Goal: Task Accomplishment & Management: Manage account settings

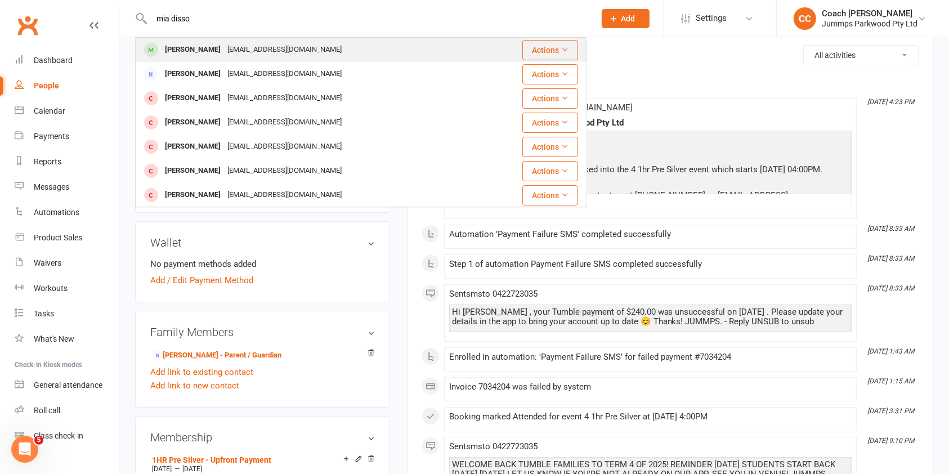
type input "mia disso"
click at [291, 47] on div "cheriedisson@gmail.com" at bounding box center [284, 50] width 121 height 16
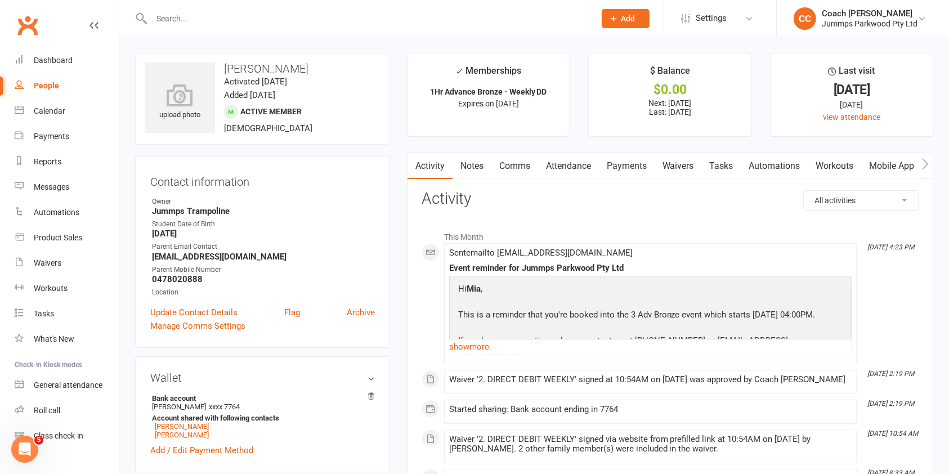
click at [555, 178] on link "Attendance" at bounding box center [568, 166] width 61 height 26
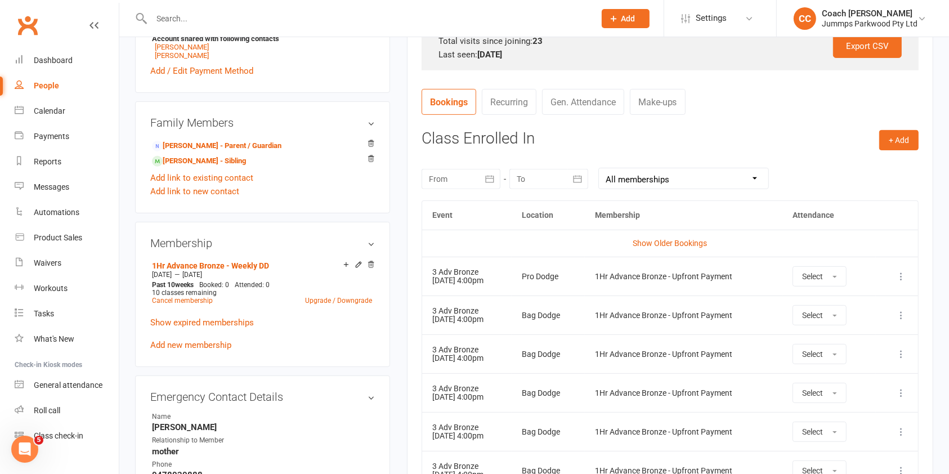
scroll to position [459, 0]
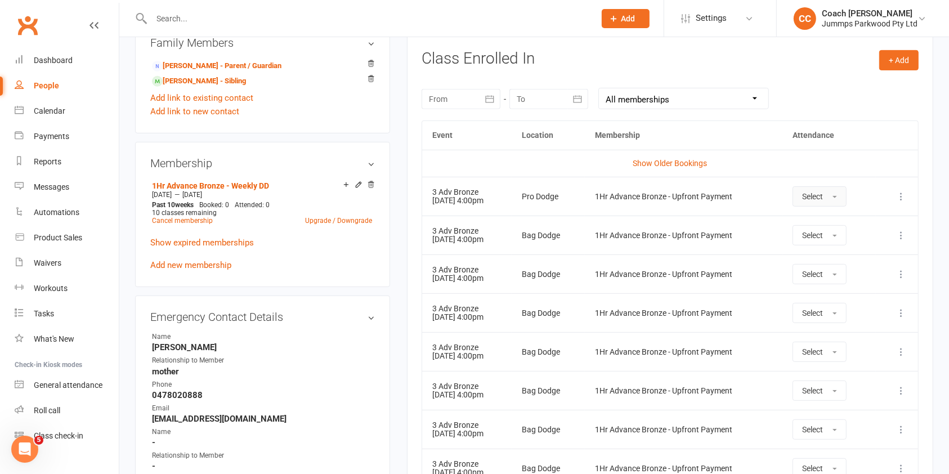
click at [832, 198] on button "Select" at bounding box center [820, 196] width 54 height 20
click at [867, 221] on link "Attended" at bounding box center [848, 222] width 111 height 23
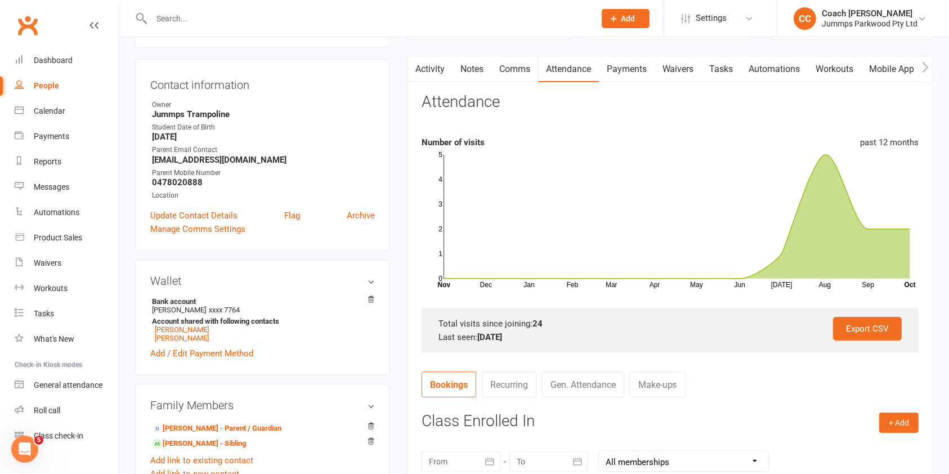
scroll to position [75, 0]
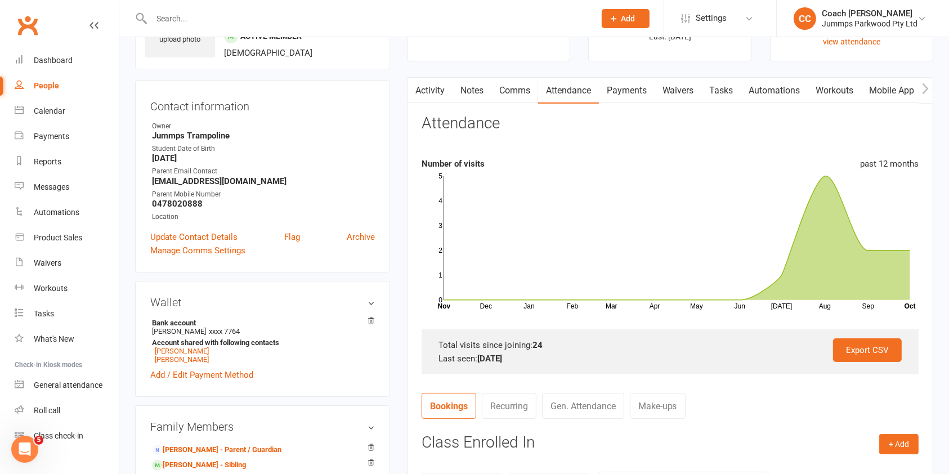
click at [211, 21] on input "text" at bounding box center [367, 19] width 439 height 16
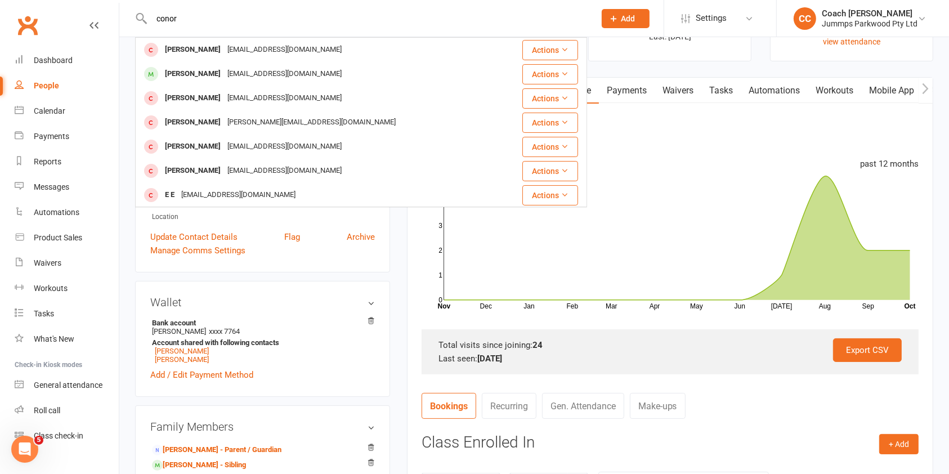
type input "conor"
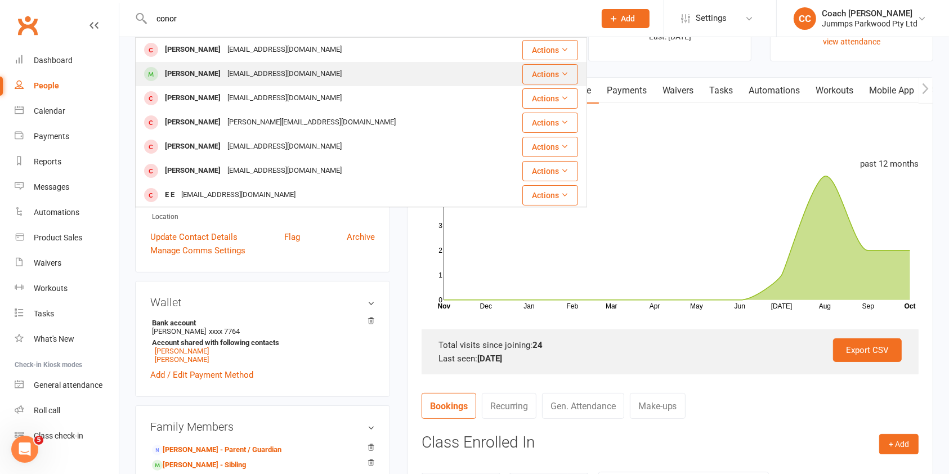
click at [224, 69] on div "[EMAIL_ADDRESS][DOMAIN_NAME]" at bounding box center [284, 74] width 121 height 16
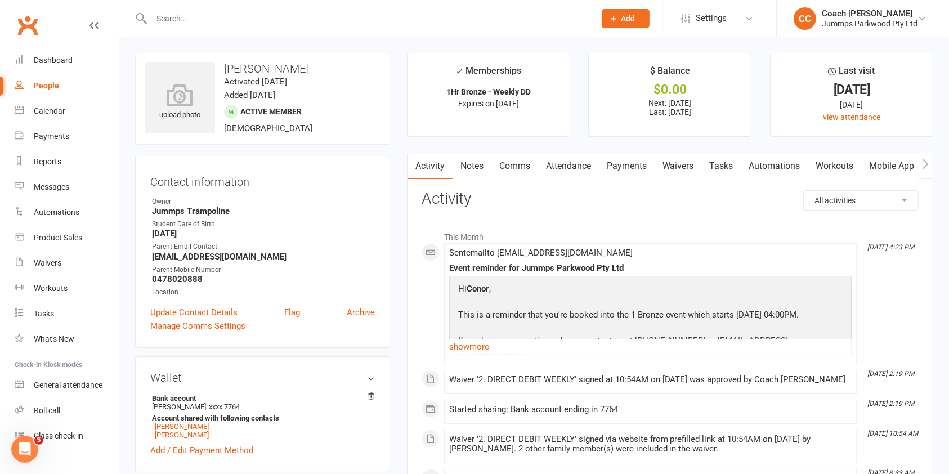
click at [568, 166] on link "Attendance" at bounding box center [568, 166] width 61 height 26
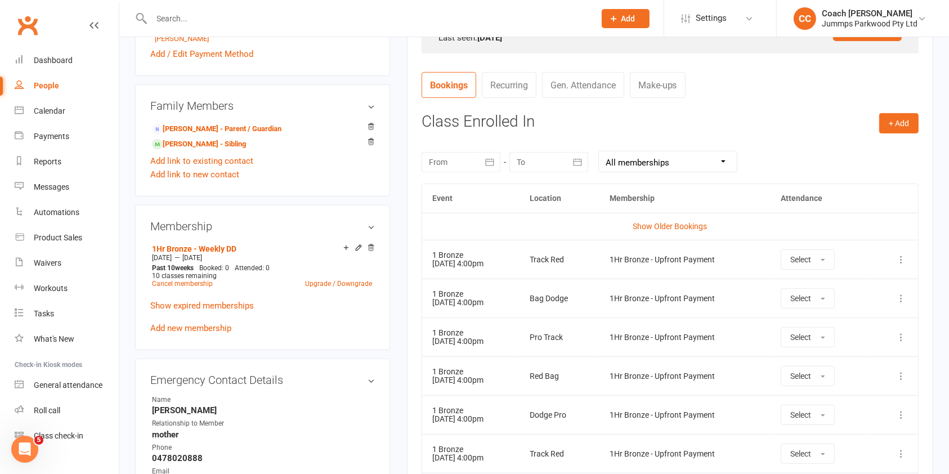
scroll to position [403, 0]
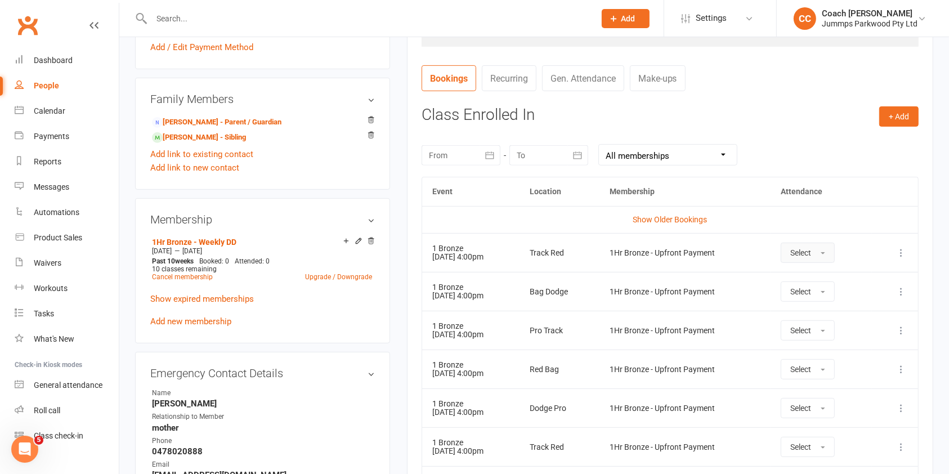
click at [820, 252] on button "Select" at bounding box center [808, 253] width 54 height 20
click at [833, 277] on link "Attended" at bounding box center [837, 278] width 111 height 23
click at [229, 28] on div at bounding box center [361, 18] width 452 height 37
click at [181, 19] on input "text" at bounding box center [367, 19] width 439 height 16
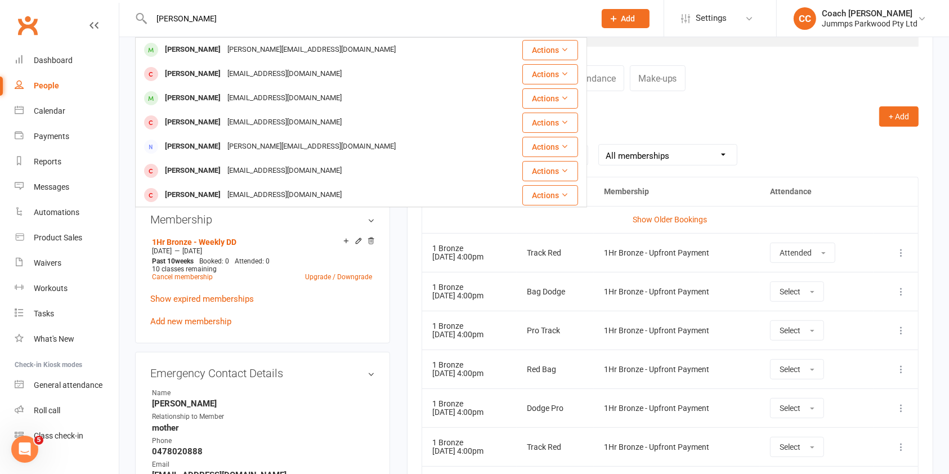
type input "riley fra"
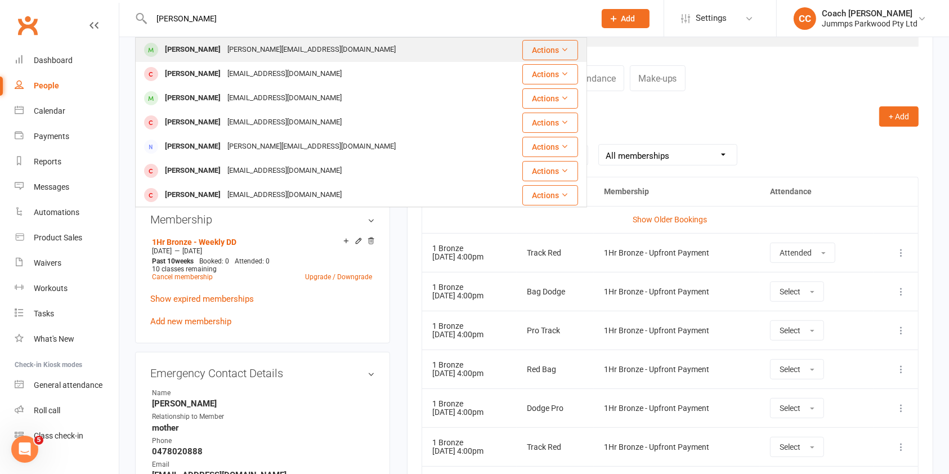
click at [224, 53] on div "[PERSON_NAME][EMAIL_ADDRESS][DOMAIN_NAME]" at bounding box center [311, 50] width 175 height 16
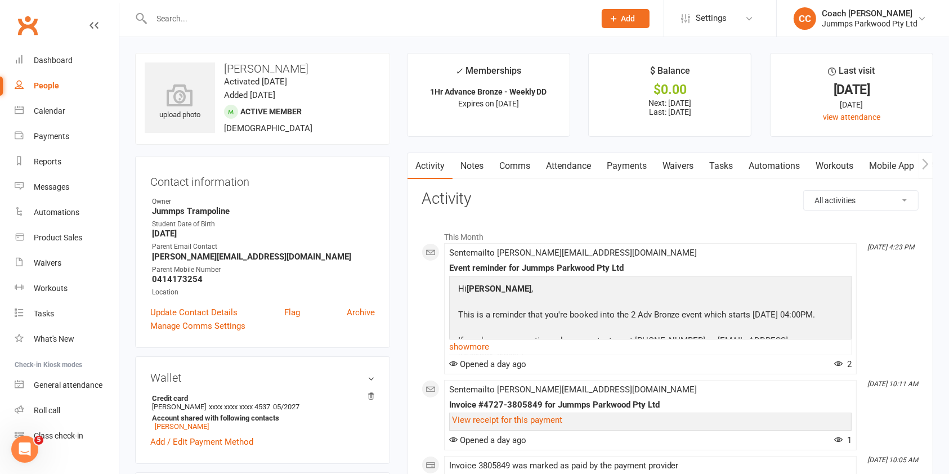
click at [562, 166] on link "Attendance" at bounding box center [568, 166] width 61 height 26
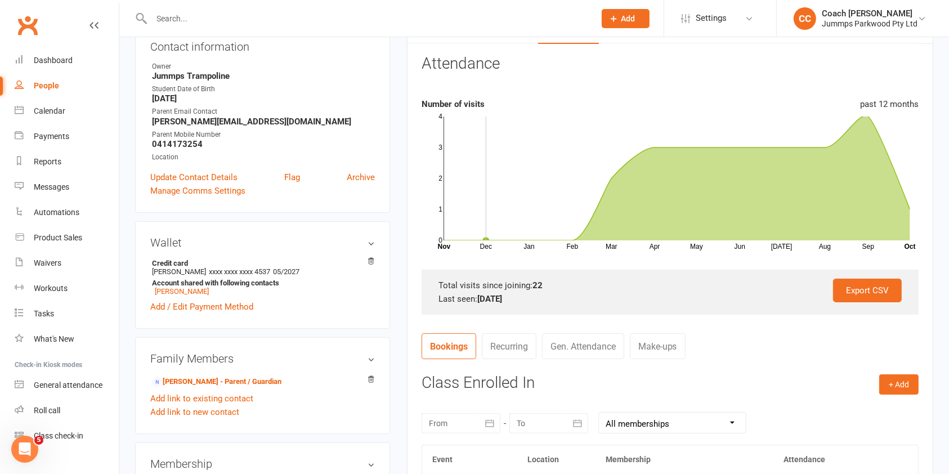
scroll to position [315, 0]
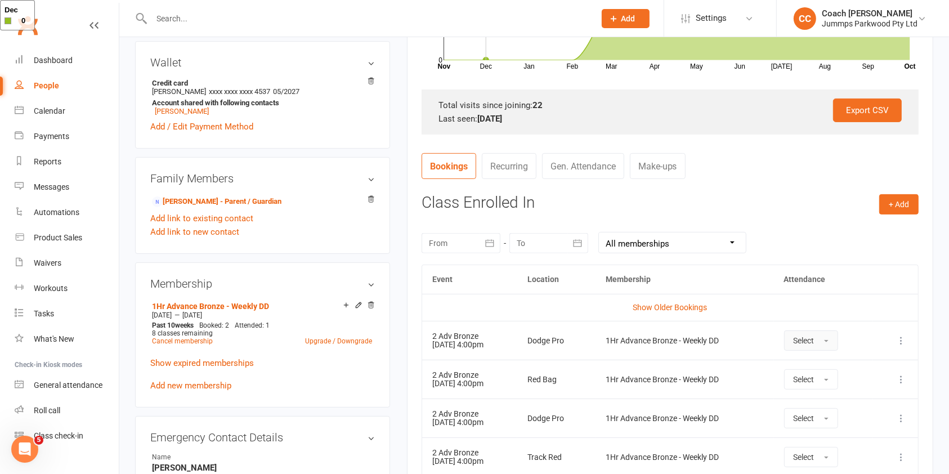
click at [829, 340] on span "button" at bounding box center [826, 341] width 5 height 2
click at [853, 366] on link "Attended" at bounding box center [840, 366] width 111 height 23
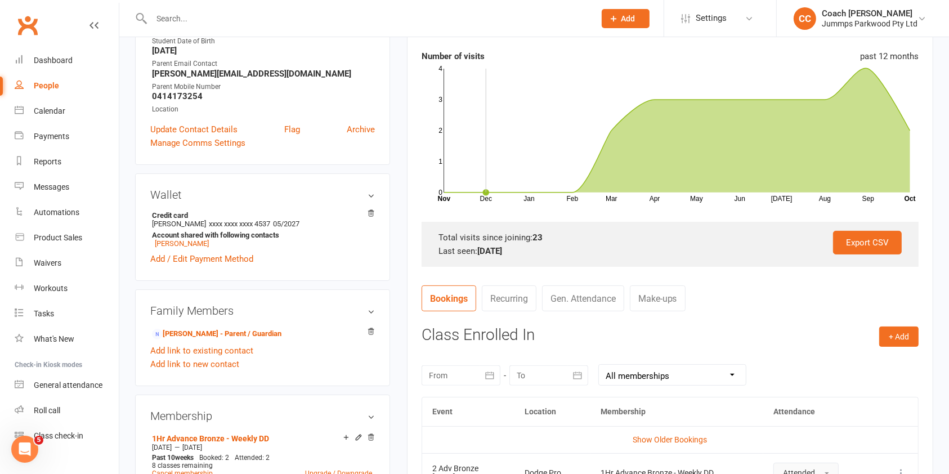
scroll to position [0, 0]
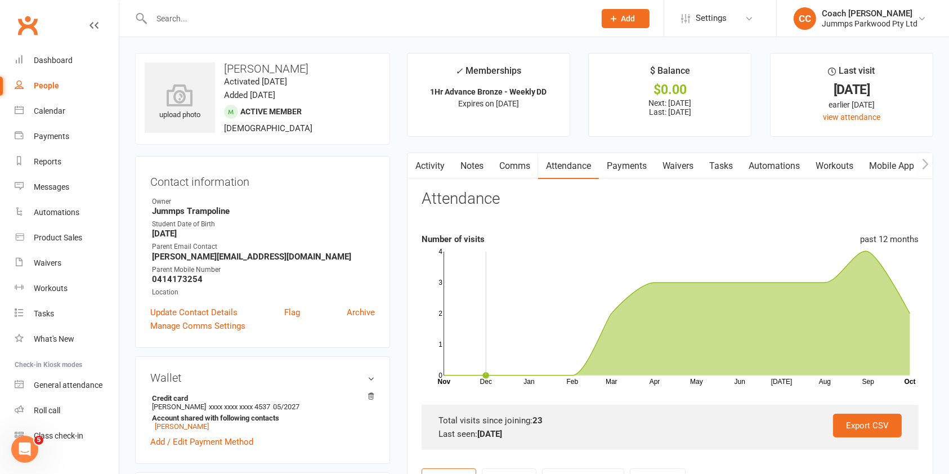
click at [627, 171] on link "Payments" at bounding box center [627, 166] width 56 height 26
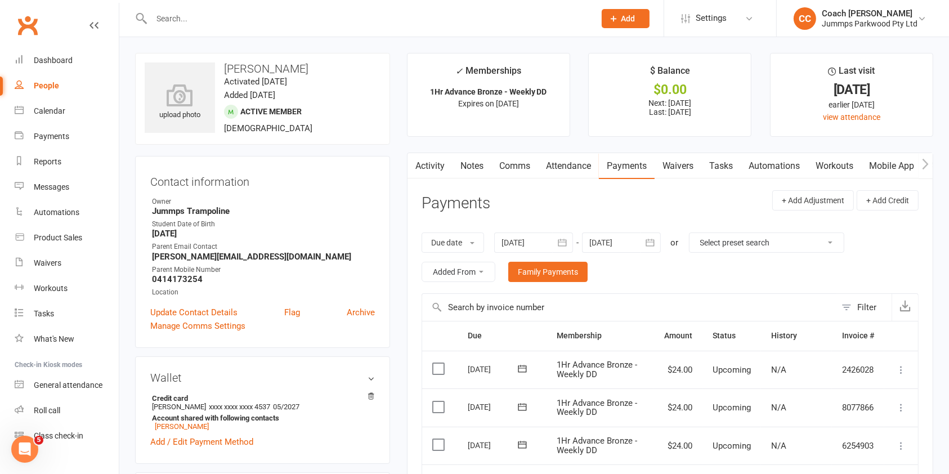
click at [347, 19] on input "text" at bounding box center [367, 19] width 439 height 16
type input "az"
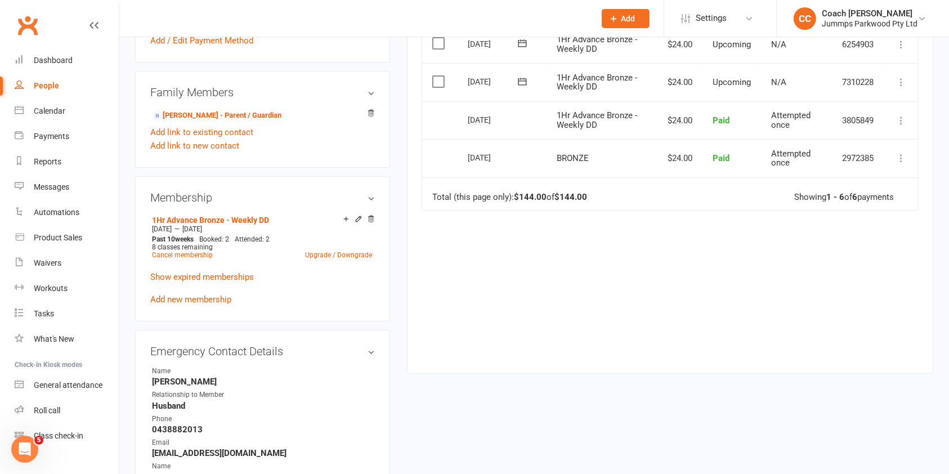
scroll to position [414, 0]
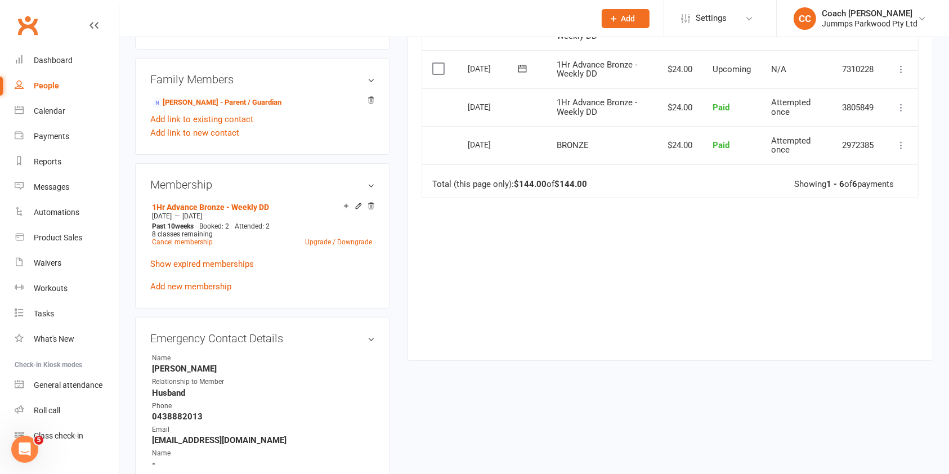
click at [347, 11] on react-component at bounding box center [293, 18] width 587 height 37
click at [248, 28] on react-component at bounding box center [293, 18] width 587 height 37
click at [246, 53] on aside "upload photo Riley Frazer Activated 13 March, 2025 Added 13 March, 2025 Active …" at bounding box center [262, 292] width 255 height 1307
click at [218, 30] on react-component at bounding box center [293, 18] width 587 height 37
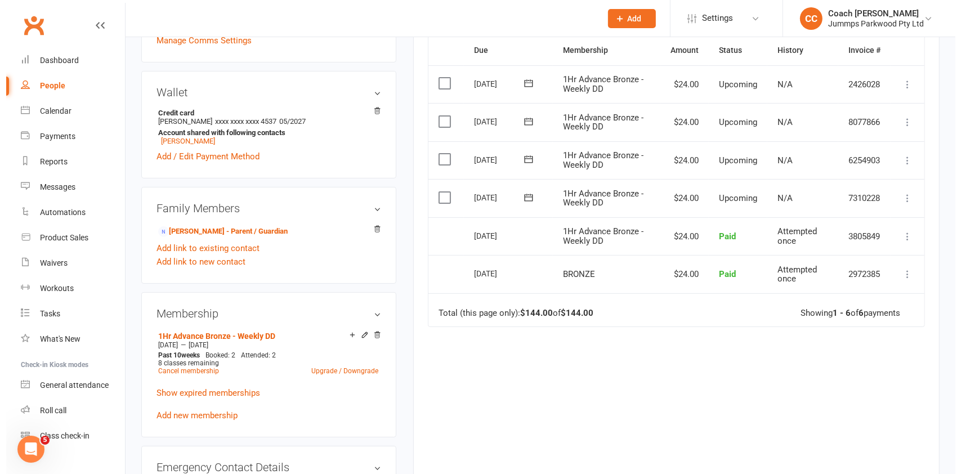
scroll to position [0, 0]
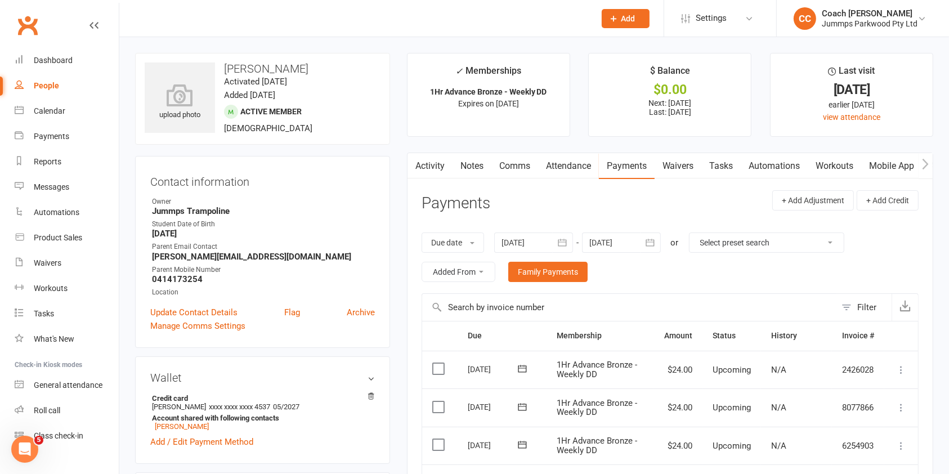
click at [171, 17] on react-component at bounding box center [293, 18] width 587 height 37
click at [155, 16] on react-component at bounding box center [293, 18] width 587 height 37
click at [44, 65] on link "Dashboard" at bounding box center [67, 60] width 104 height 25
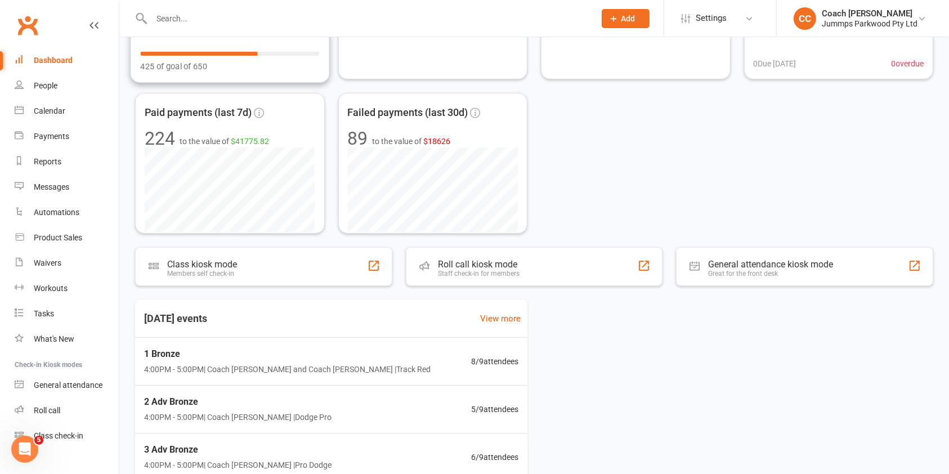
scroll to position [154, 0]
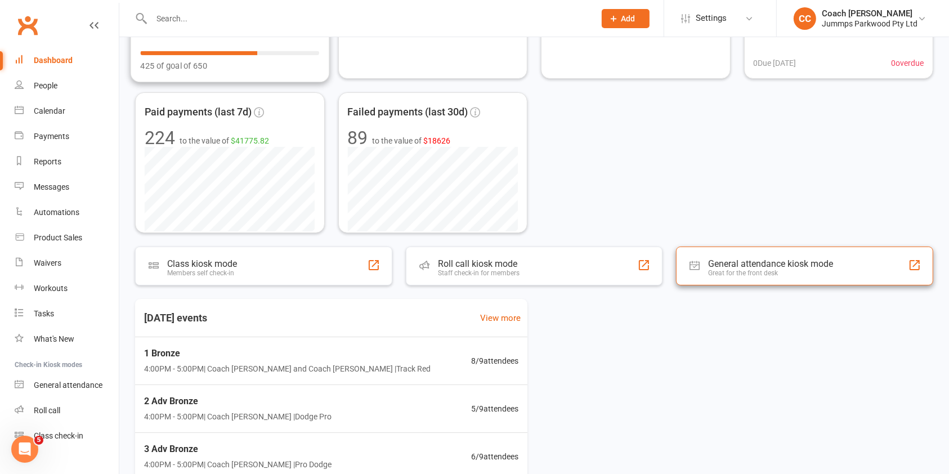
click at [805, 266] on div "General attendance kiosk mode" at bounding box center [770, 263] width 125 height 11
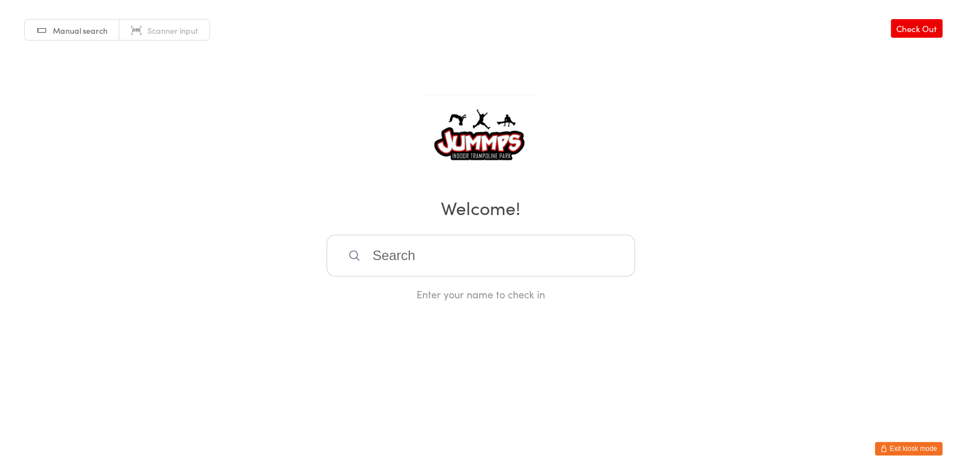
click at [899, 447] on button "Exit kiosk mode" at bounding box center [909, 449] width 68 height 14
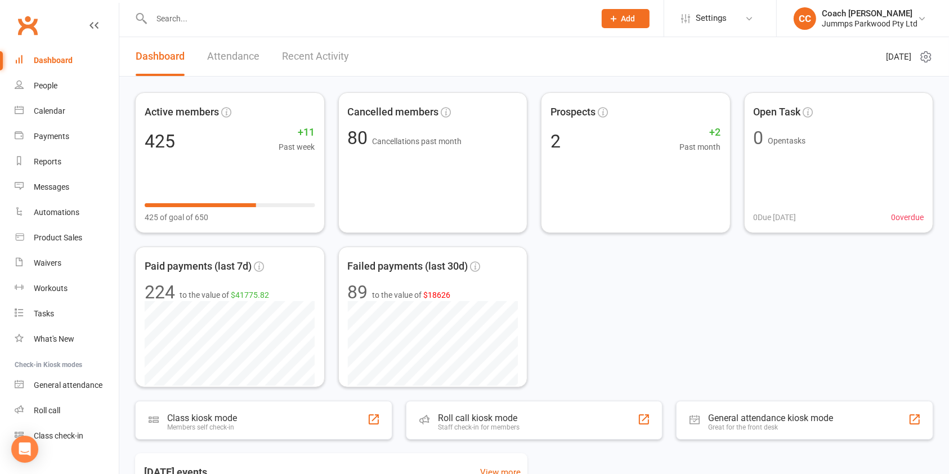
click at [180, 19] on input "text" at bounding box center [367, 19] width 439 height 16
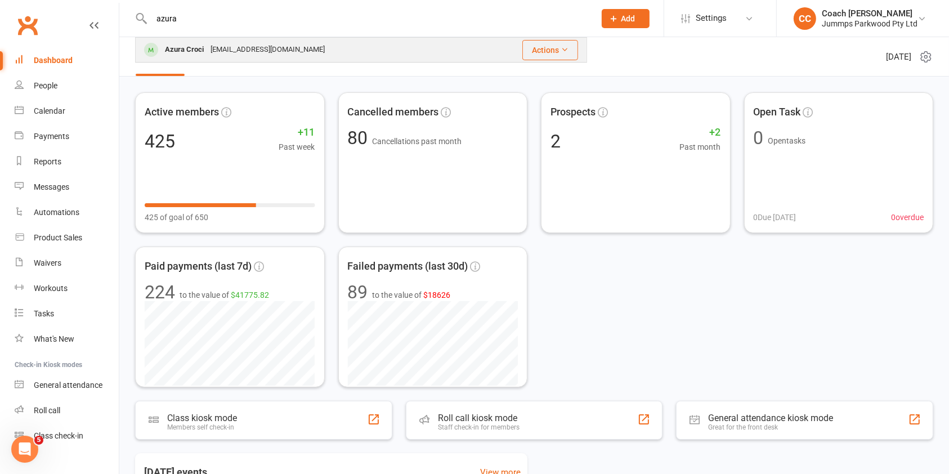
type input "azura"
click at [230, 49] on div "[EMAIL_ADDRESS][DOMAIN_NAME]" at bounding box center [267, 50] width 121 height 16
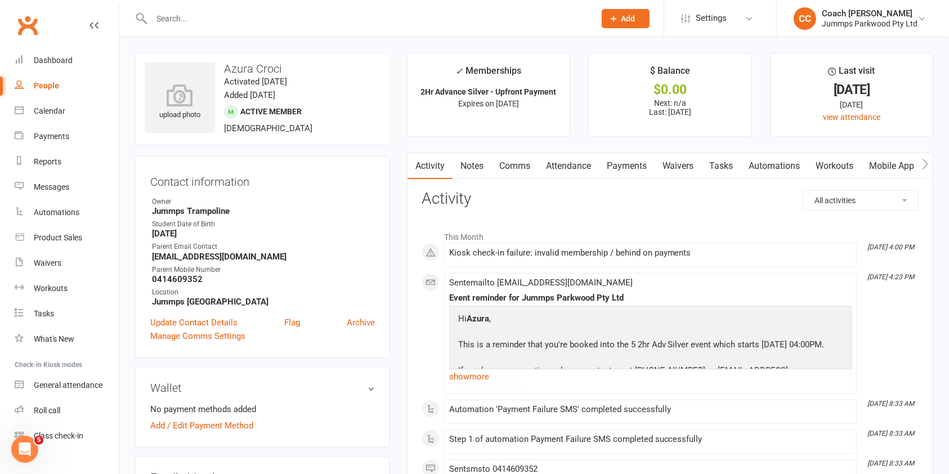
click at [581, 171] on link "Attendance" at bounding box center [568, 166] width 61 height 26
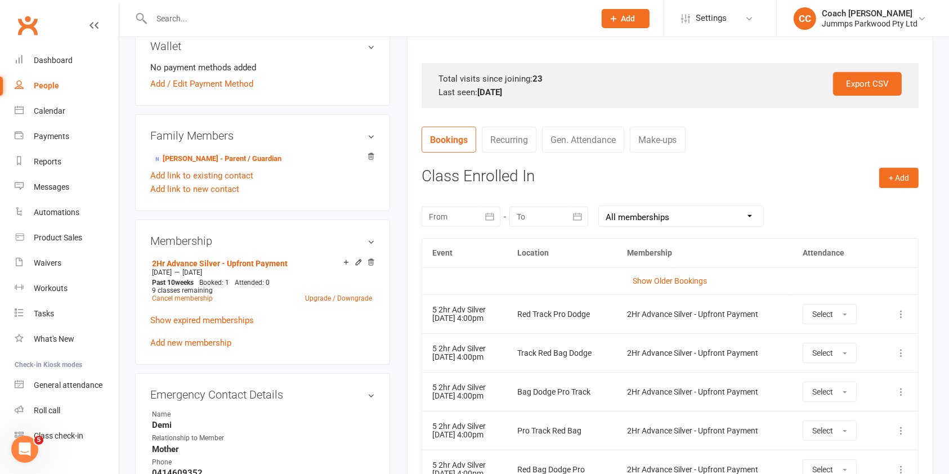
scroll to position [351, 0]
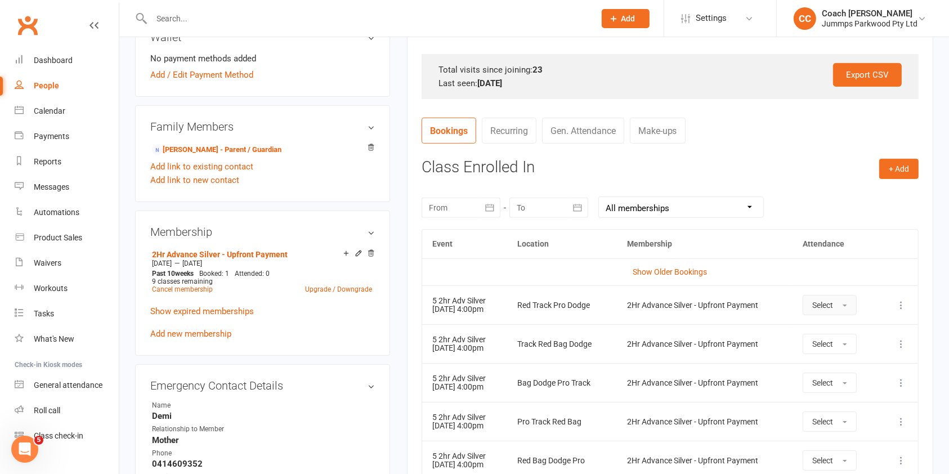
click at [833, 306] on span "Select" at bounding box center [823, 305] width 21 height 9
click at [865, 329] on link "Attended" at bounding box center [859, 330] width 111 height 23
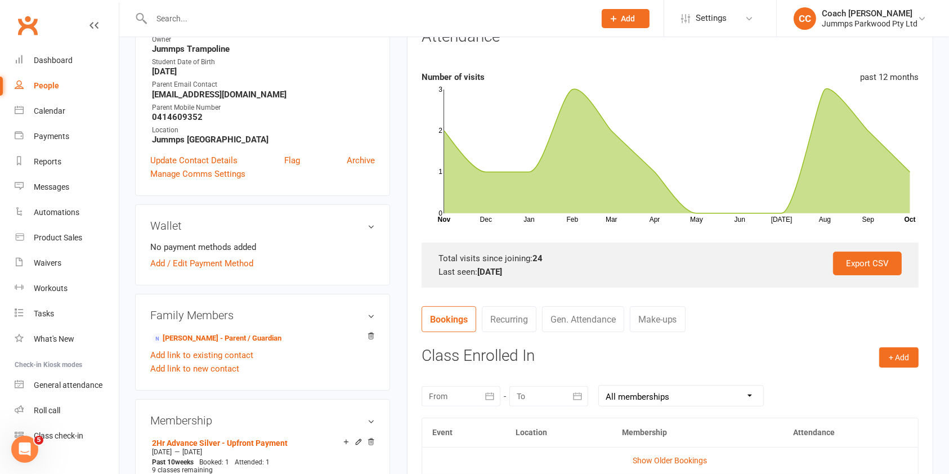
scroll to position [0, 0]
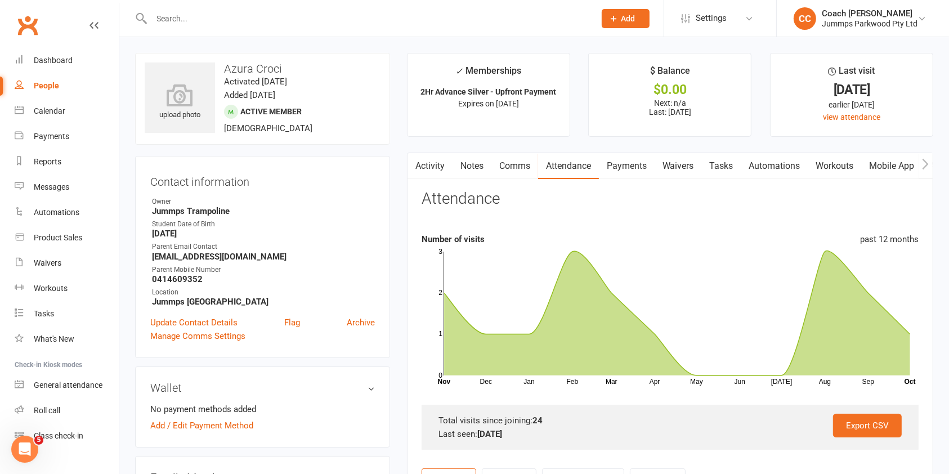
click at [360, 20] on input "text" at bounding box center [367, 19] width 439 height 16
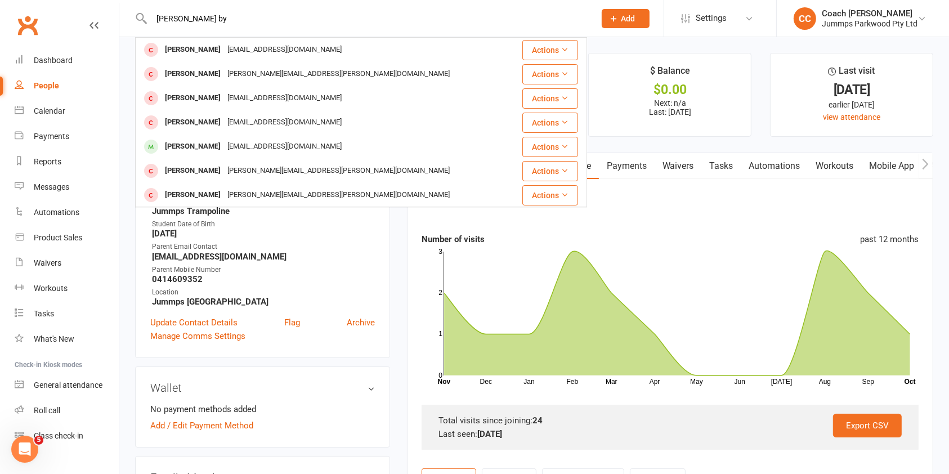
type input "[PERSON_NAME] by"
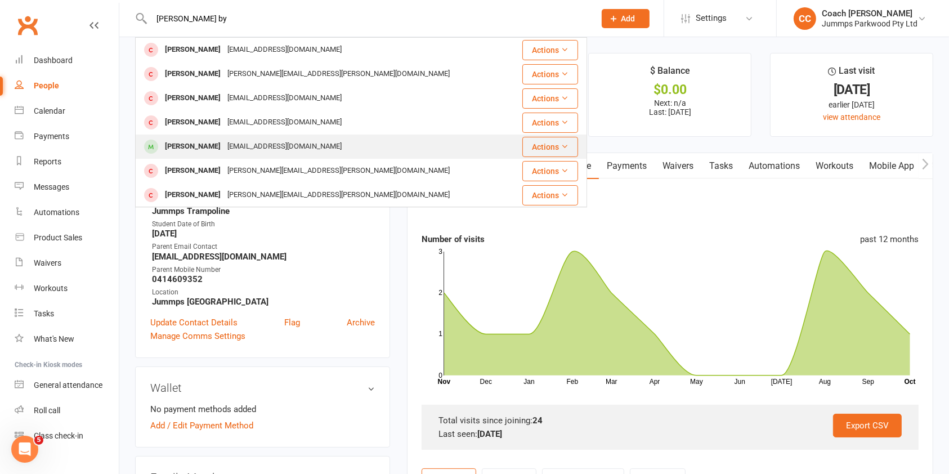
click at [240, 146] on div "[EMAIL_ADDRESS][DOMAIN_NAME]" at bounding box center [284, 147] width 121 height 16
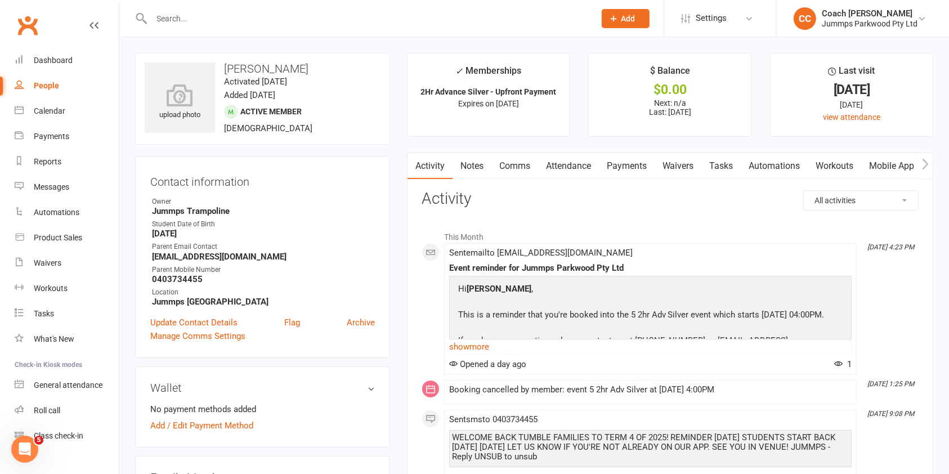
click at [560, 163] on link "Attendance" at bounding box center [568, 166] width 61 height 26
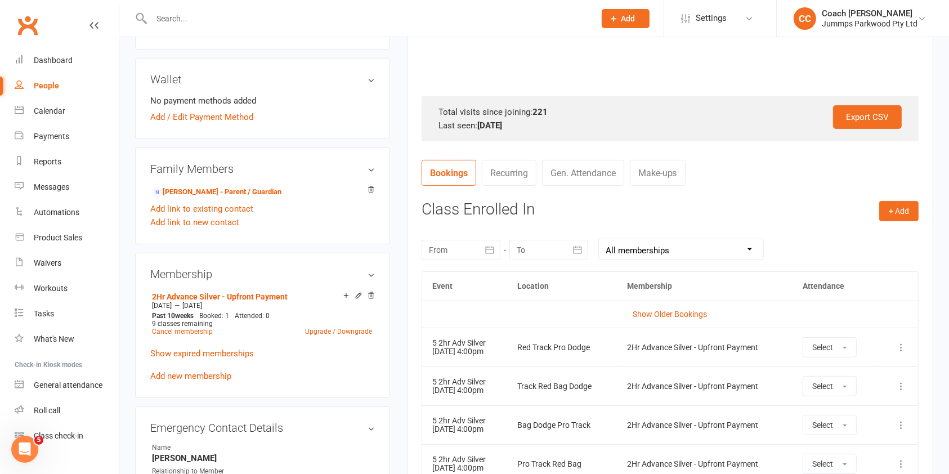
scroll to position [324, 0]
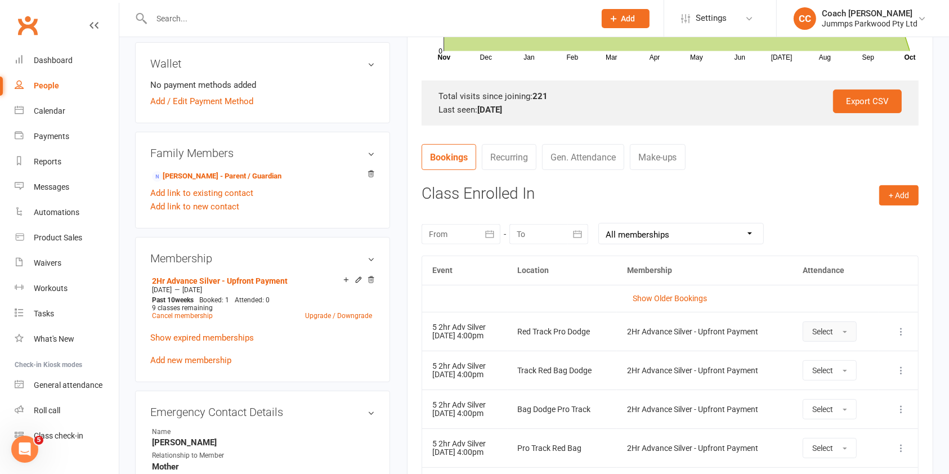
click at [840, 331] on button "Select" at bounding box center [830, 332] width 54 height 20
click at [864, 352] on link "Attended" at bounding box center [859, 357] width 111 height 23
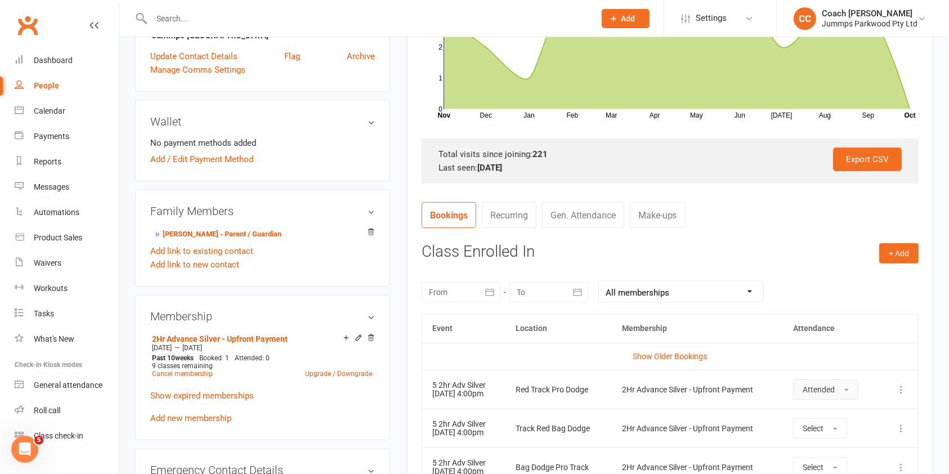
scroll to position [0, 0]
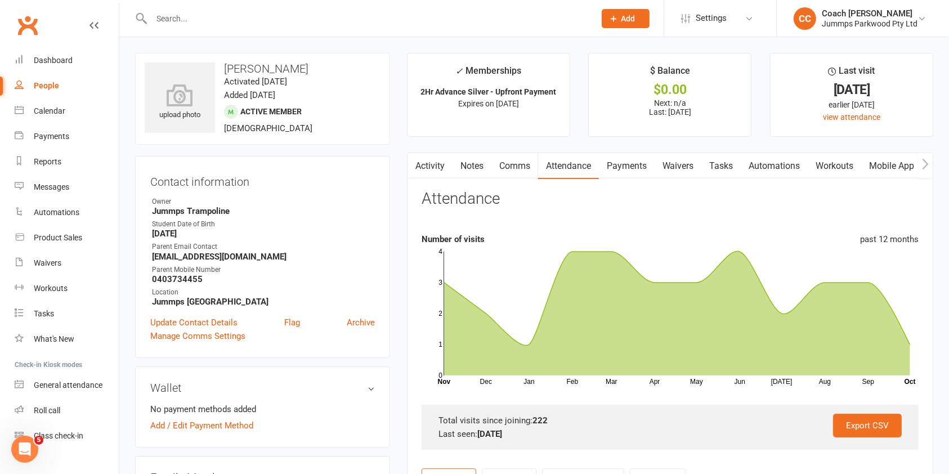
click at [631, 164] on link "Payments" at bounding box center [627, 166] width 56 height 26
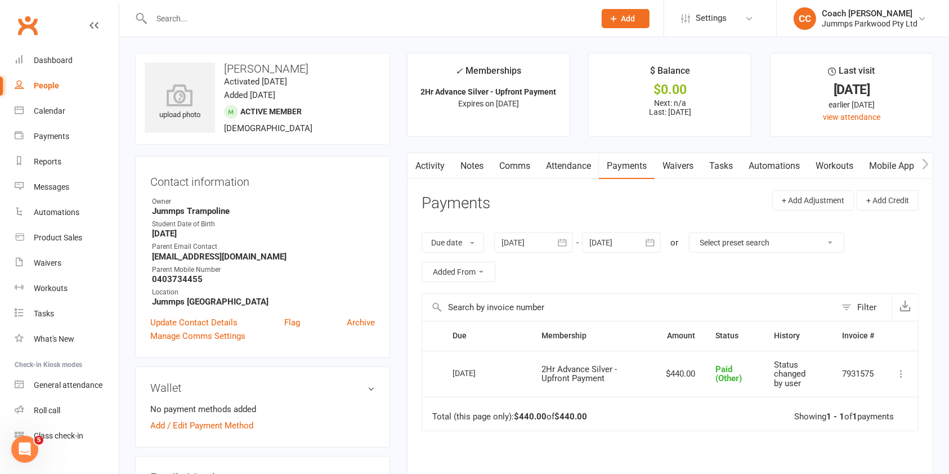
click at [189, 22] on input "text" at bounding box center [367, 19] width 439 height 16
type input "azura"
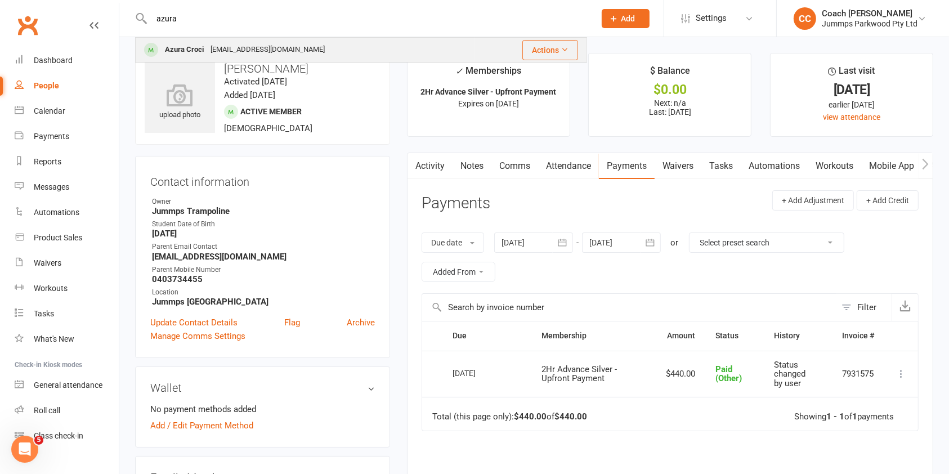
click at [242, 47] on div "[EMAIL_ADDRESS][DOMAIN_NAME]" at bounding box center [267, 50] width 121 height 16
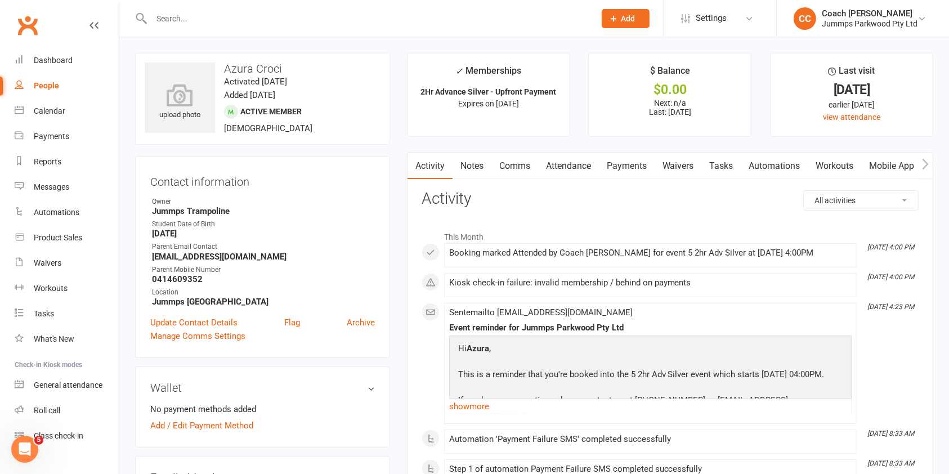
click at [624, 158] on link "Payments" at bounding box center [627, 166] width 56 height 26
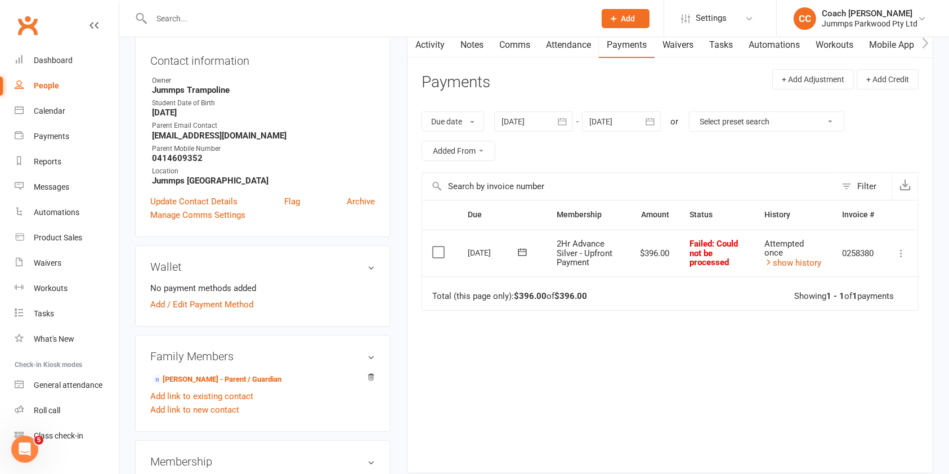
scroll to position [191, 0]
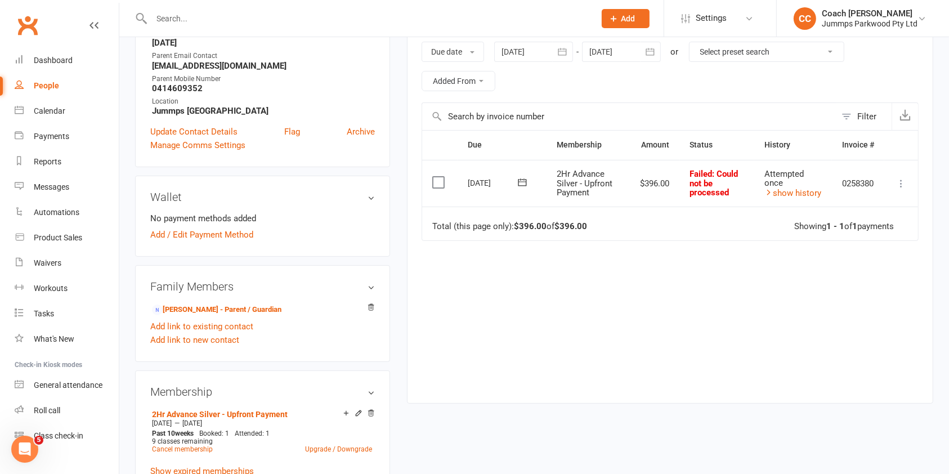
click at [432, 186] on label at bounding box center [439, 182] width 15 height 11
click at [432, 177] on input "checkbox" at bounding box center [435, 177] width 7 height 0
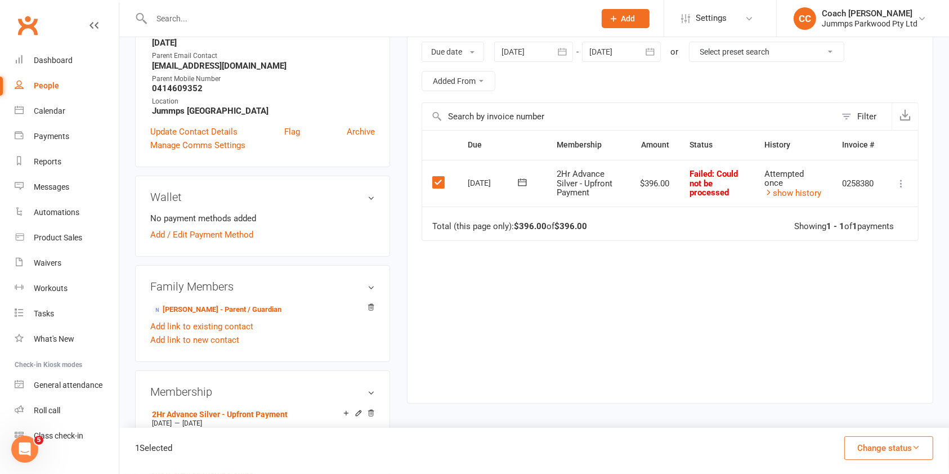
click at [884, 444] on button "Change status" at bounding box center [889, 448] width 89 height 24
click at [871, 371] on link "Paid (POS)" at bounding box center [877, 372] width 111 height 23
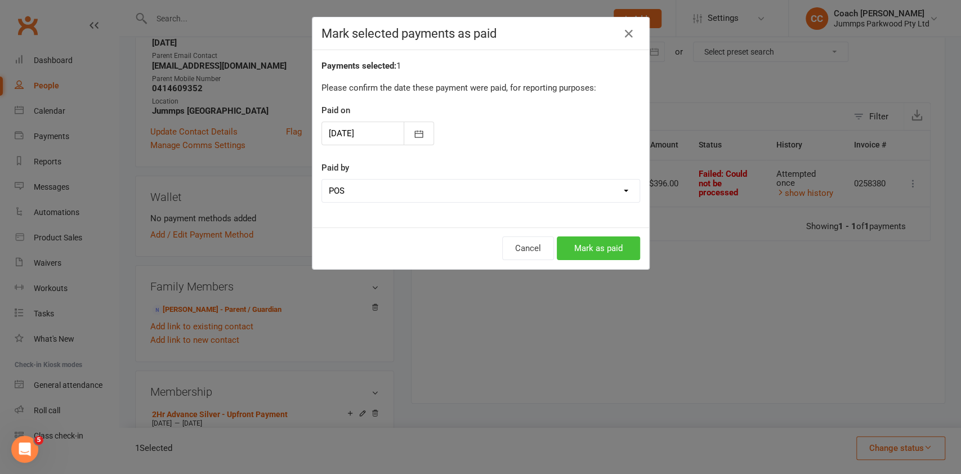
click at [620, 238] on button "Mark as paid" at bounding box center [598, 248] width 83 height 24
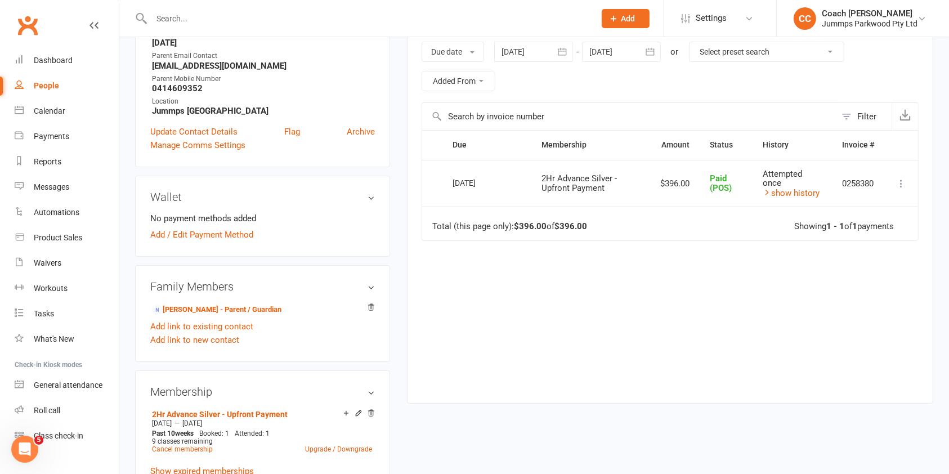
click at [392, 16] on input "text" at bounding box center [367, 19] width 439 height 16
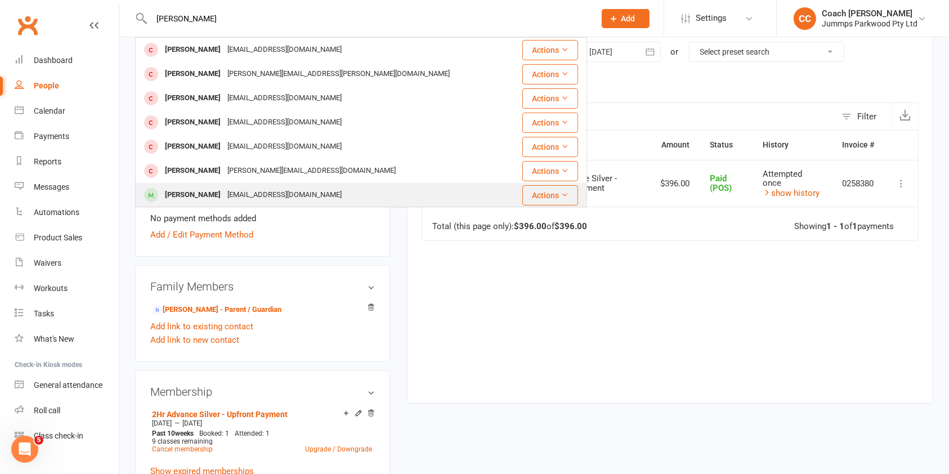
type input "[PERSON_NAME]"
click at [225, 199] on div "[EMAIL_ADDRESS][DOMAIN_NAME]" at bounding box center [284, 195] width 121 height 16
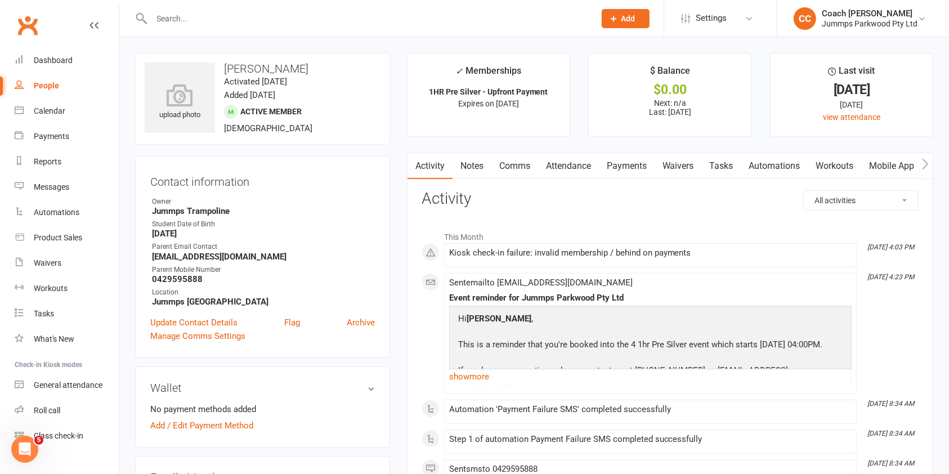
click at [563, 169] on link "Attendance" at bounding box center [568, 166] width 61 height 26
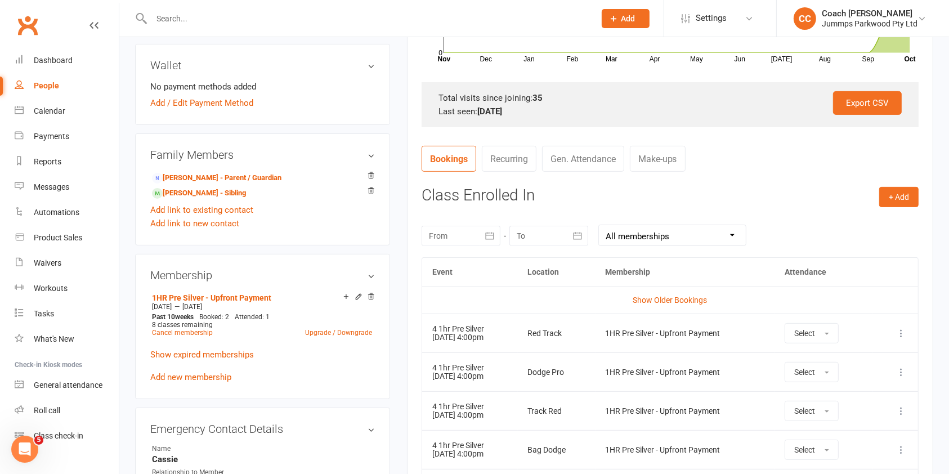
scroll to position [323, 0]
click at [829, 333] on span "button" at bounding box center [827, 333] width 5 height 2
click at [846, 383] on link "Absent" at bounding box center [840, 380] width 111 height 23
click at [236, 18] on input "text" at bounding box center [367, 19] width 439 height 16
click at [200, 204] on link "Add link to existing contact" at bounding box center [201, 210] width 103 height 14
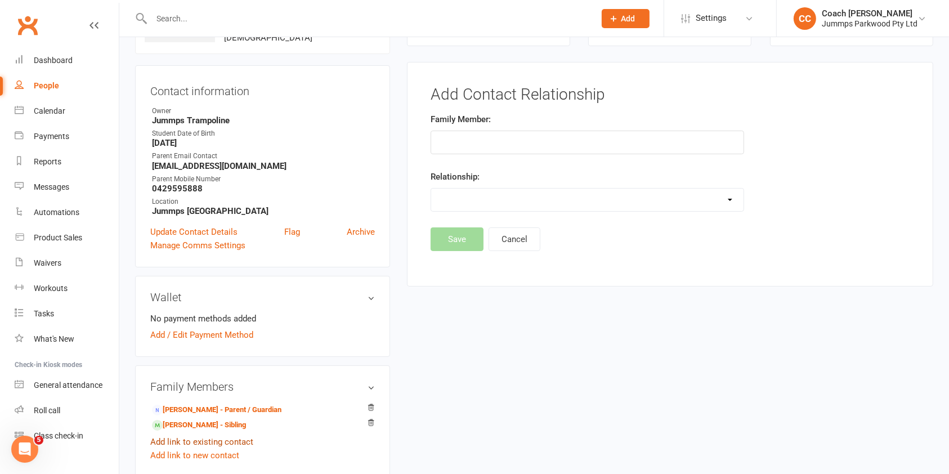
scroll to position [169, 0]
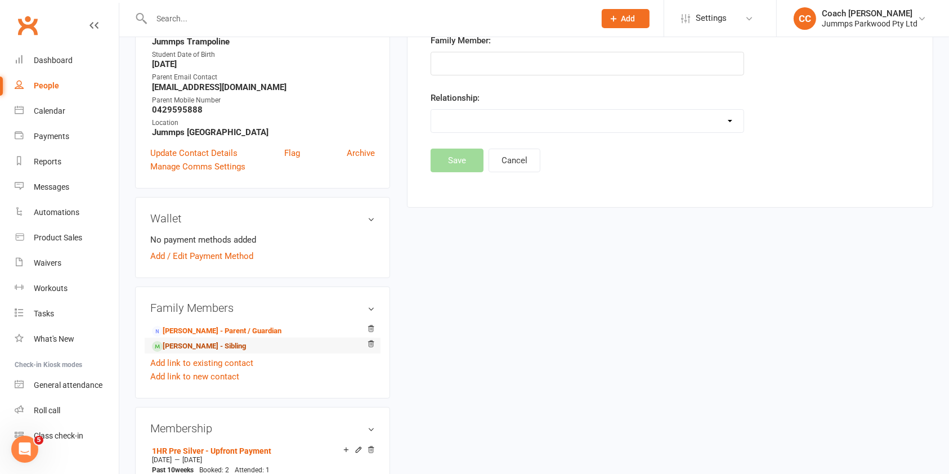
click at [205, 347] on link "[PERSON_NAME] - Sibling" at bounding box center [199, 347] width 94 height 12
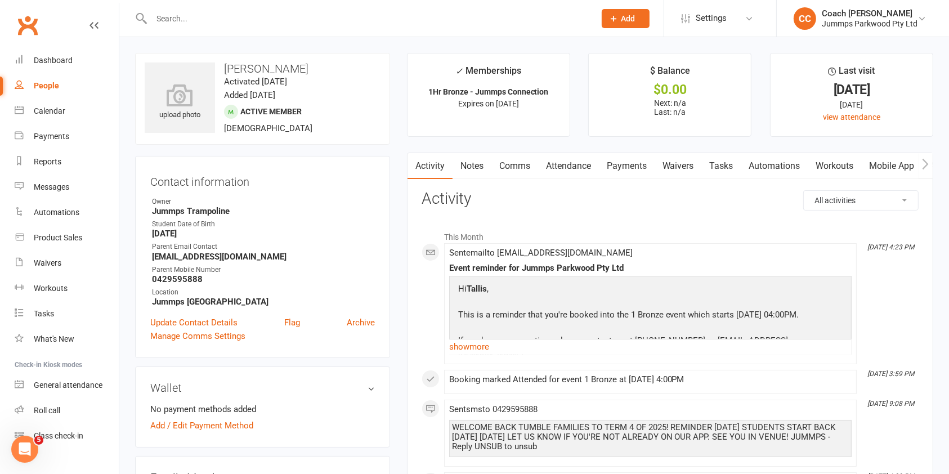
click at [567, 162] on link "Attendance" at bounding box center [568, 166] width 61 height 26
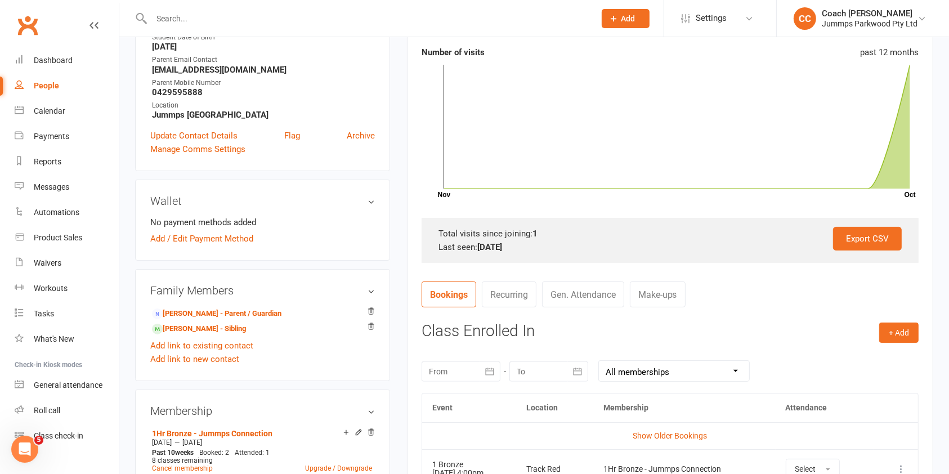
scroll to position [352, 0]
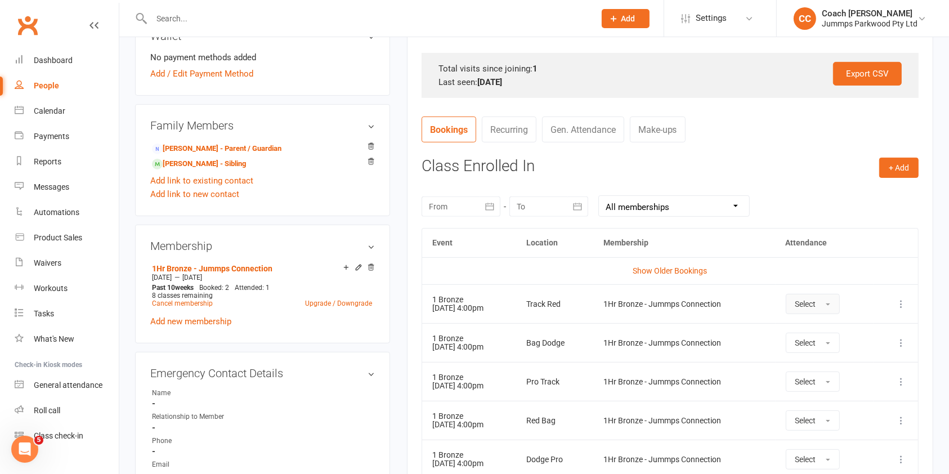
click at [831, 303] on span "button" at bounding box center [828, 304] width 5 height 2
click at [851, 324] on link "Attended" at bounding box center [842, 329] width 111 height 23
click at [217, 163] on link "[PERSON_NAME] - Sibling" at bounding box center [199, 164] width 94 height 12
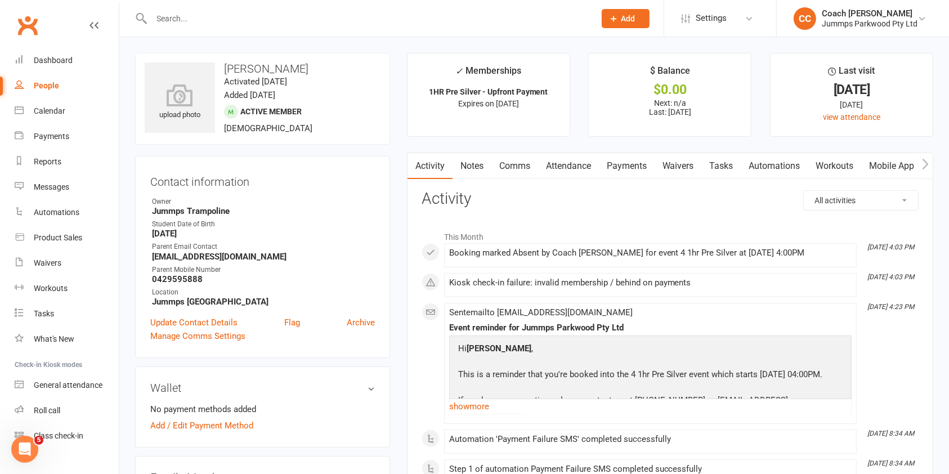
click at [638, 166] on link "Payments" at bounding box center [627, 166] width 56 height 26
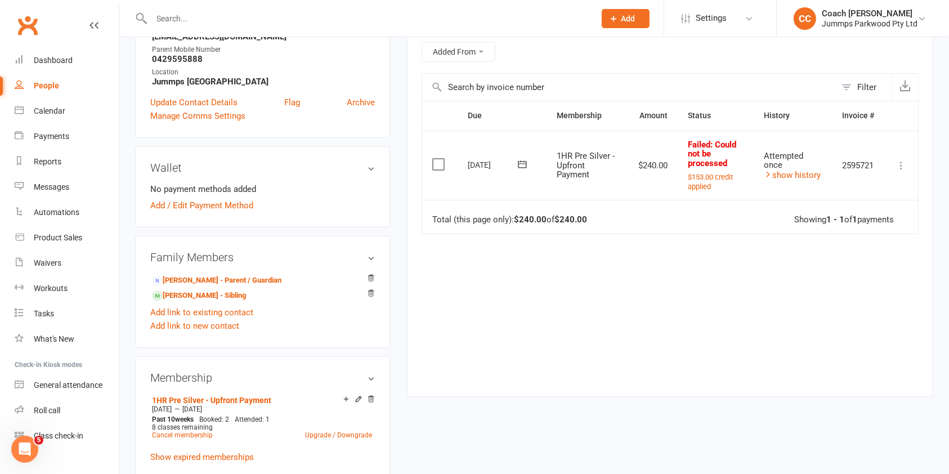
scroll to position [218, 0]
click at [433, 165] on label at bounding box center [439, 165] width 15 height 11
click at [433, 160] on input "checkbox" at bounding box center [435, 160] width 7 height 0
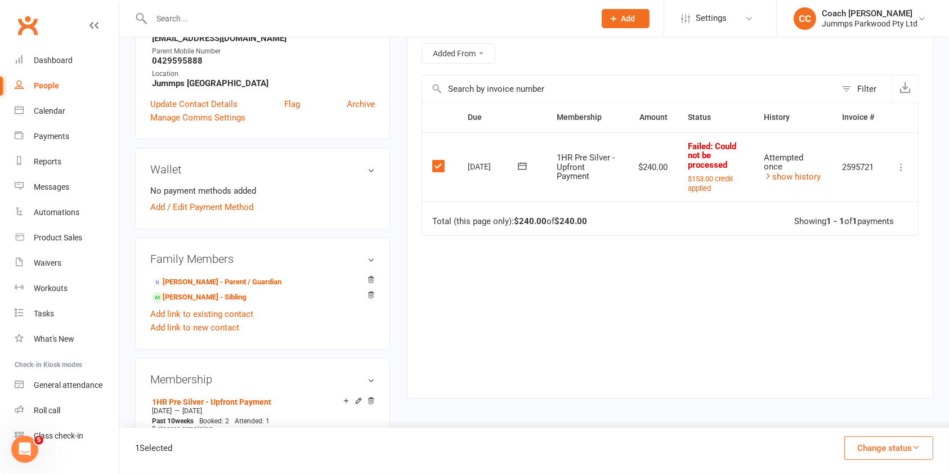
click at [907, 453] on button "Change status" at bounding box center [889, 448] width 89 height 24
click at [878, 374] on link "Paid (POS)" at bounding box center [877, 372] width 111 height 23
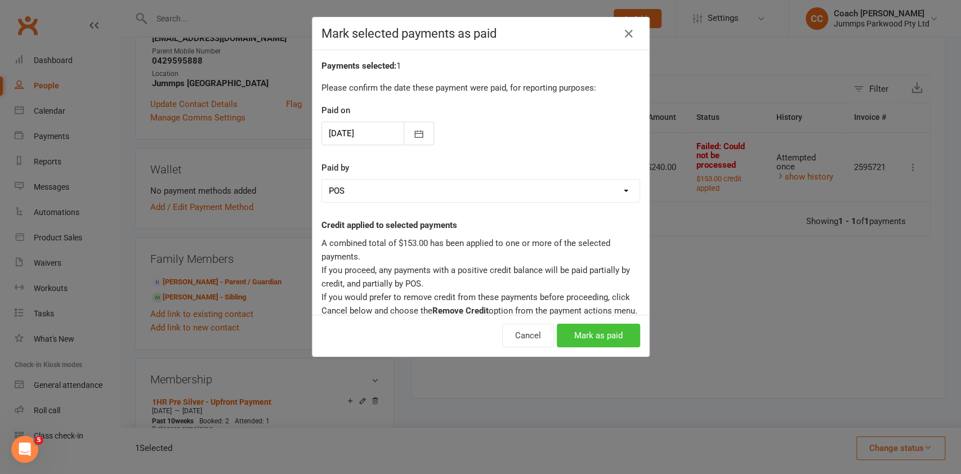
click at [602, 330] on button "Mark as paid" at bounding box center [598, 336] width 83 height 24
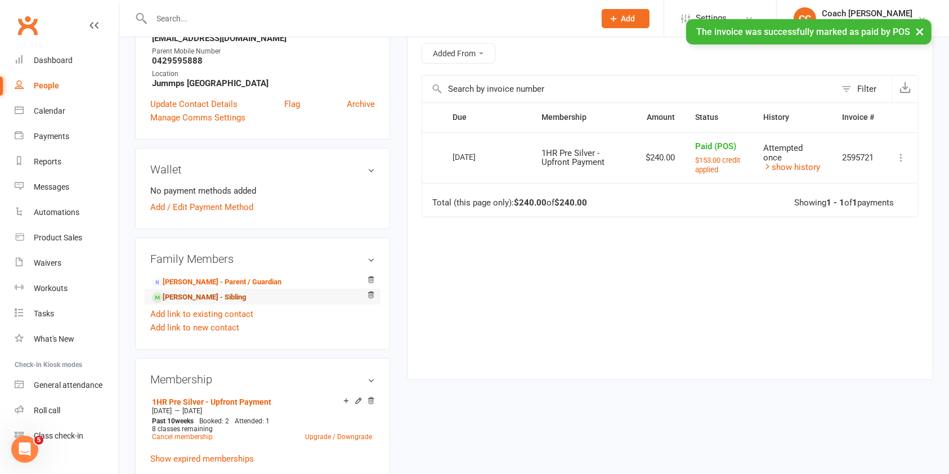
click at [214, 292] on link "[PERSON_NAME] - Sibling" at bounding box center [199, 298] width 94 height 12
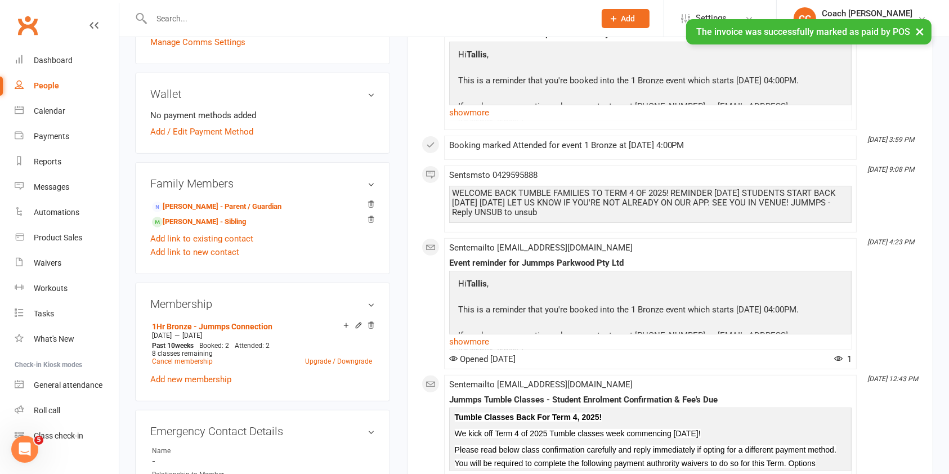
scroll to position [303, 0]
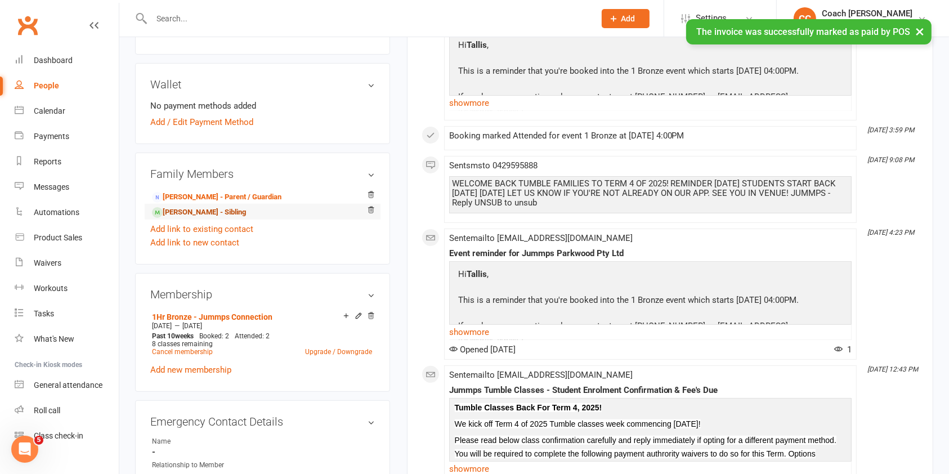
click at [195, 215] on link "[PERSON_NAME] - Sibling" at bounding box center [199, 213] width 94 height 12
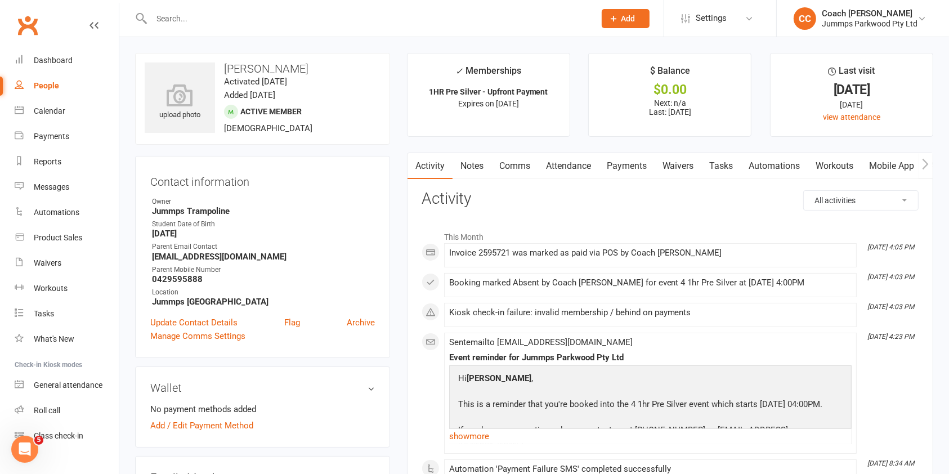
click at [563, 176] on link "Attendance" at bounding box center [568, 166] width 61 height 26
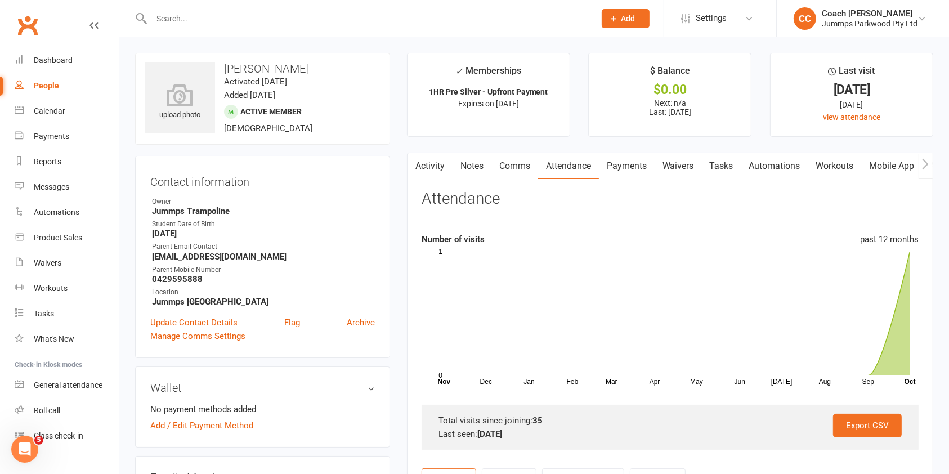
click at [202, 17] on input "text" at bounding box center [367, 19] width 439 height 16
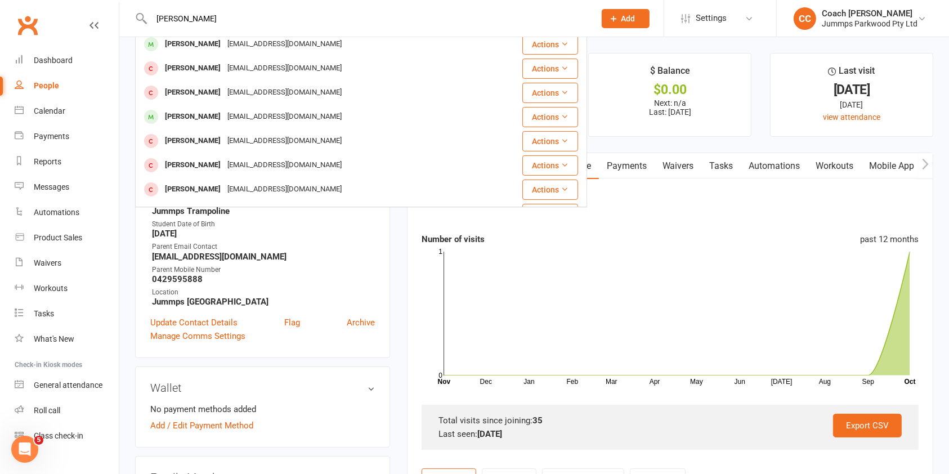
scroll to position [259, 0]
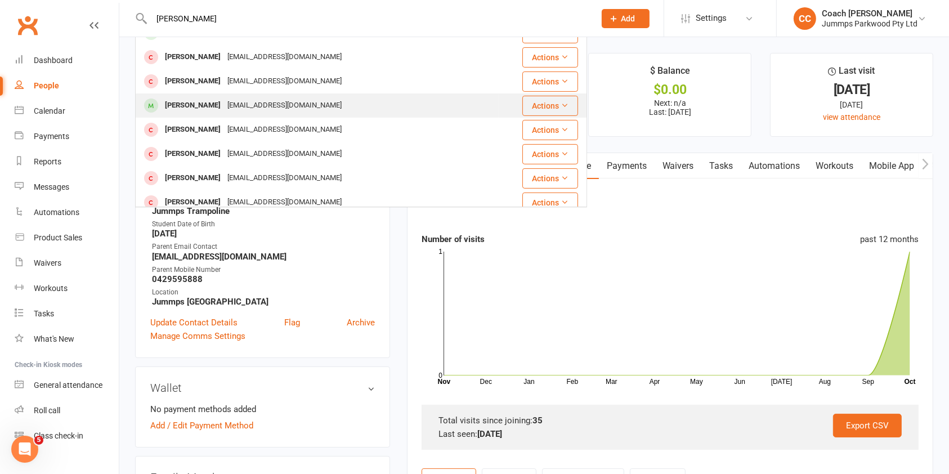
type input "[PERSON_NAME]"
click at [242, 108] on div "[EMAIL_ADDRESS][DOMAIN_NAME]" at bounding box center [284, 105] width 121 height 16
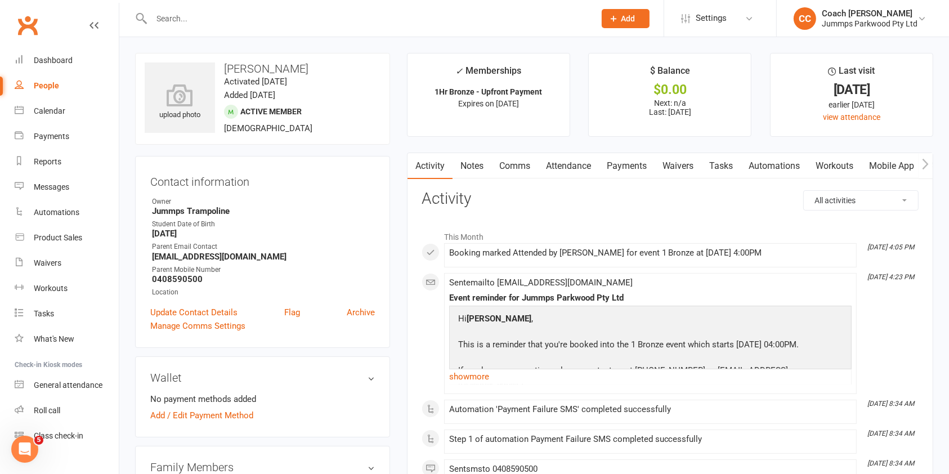
click at [631, 163] on link "Payments" at bounding box center [627, 166] width 56 height 26
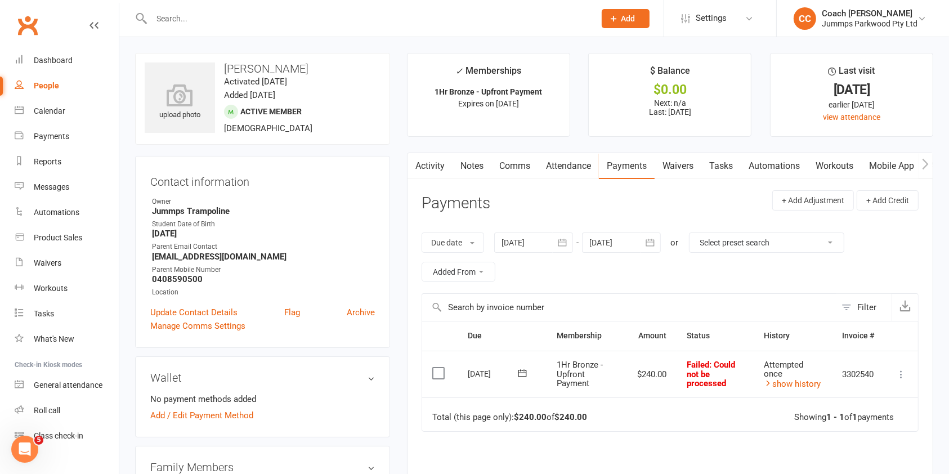
click at [438, 370] on label at bounding box center [439, 373] width 15 height 11
click at [438, 368] on input "checkbox" at bounding box center [435, 368] width 7 height 0
click at [900, 447] on button "Change status" at bounding box center [889, 448] width 89 height 24
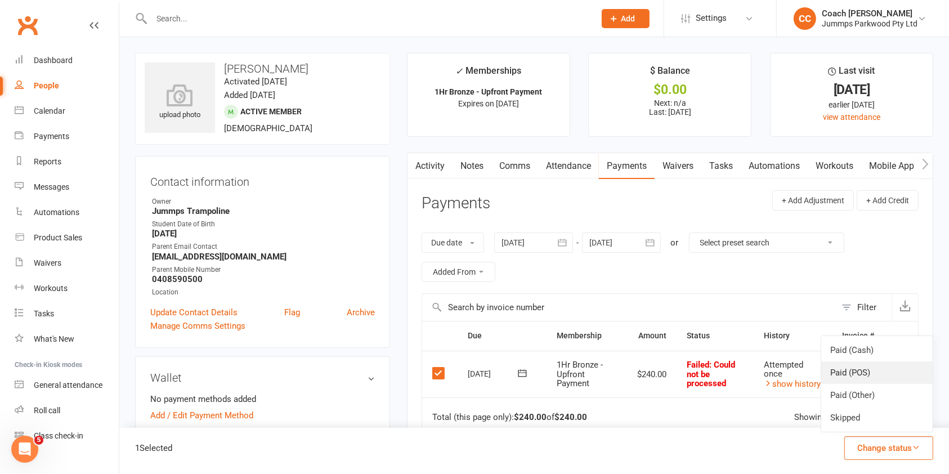
click at [865, 375] on link "Paid (POS)" at bounding box center [877, 372] width 111 height 23
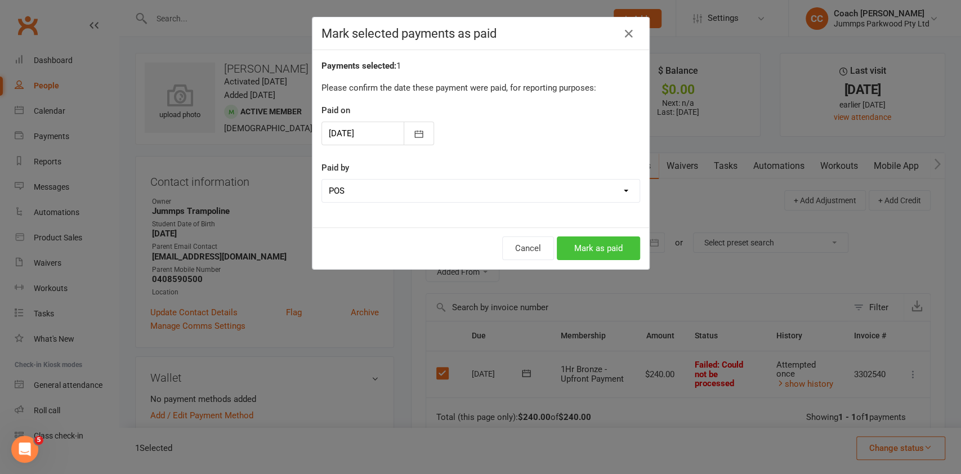
click at [587, 251] on button "Mark as paid" at bounding box center [598, 248] width 83 height 24
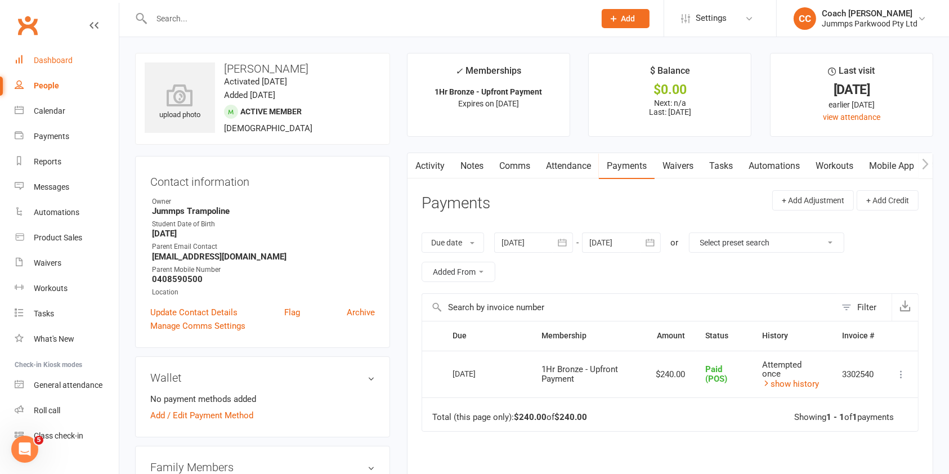
click at [62, 56] on div "Dashboard" at bounding box center [53, 60] width 39 height 9
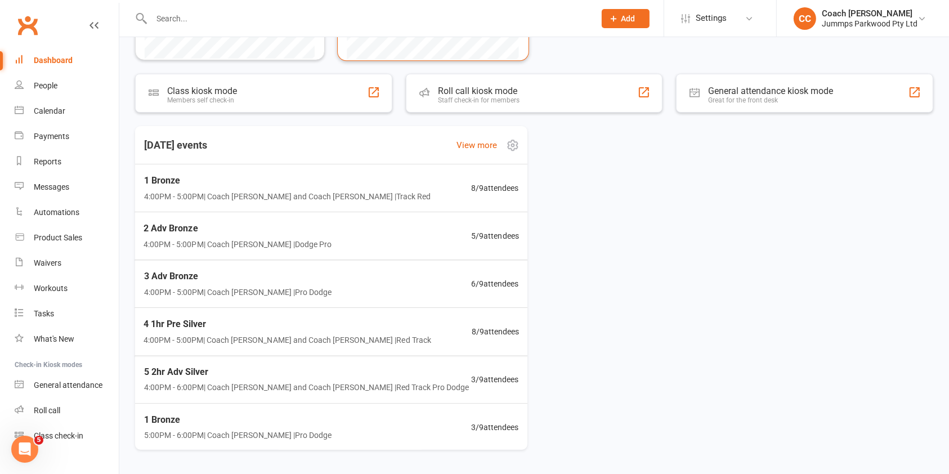
scroll to position [334, 0]
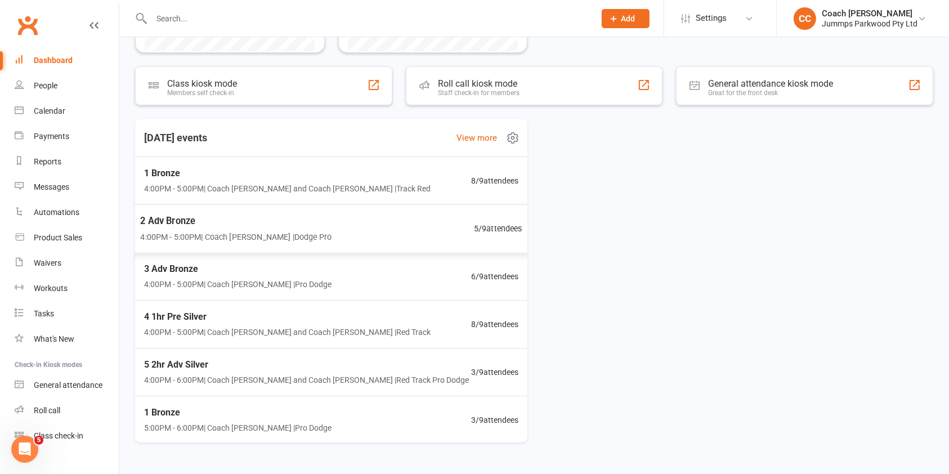
click at [672, 365] on div "[DATE] events View more 1 Bronze 4:00PM - 5:00PM | Coach [PERSON_NAME] and Coac…" at bounding box center [534, 281] width 798 height 324
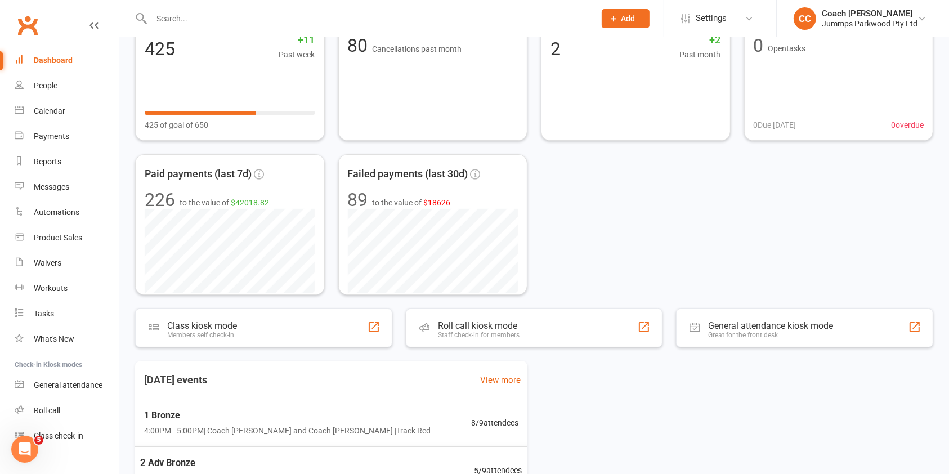
scroll to position [0, 0]
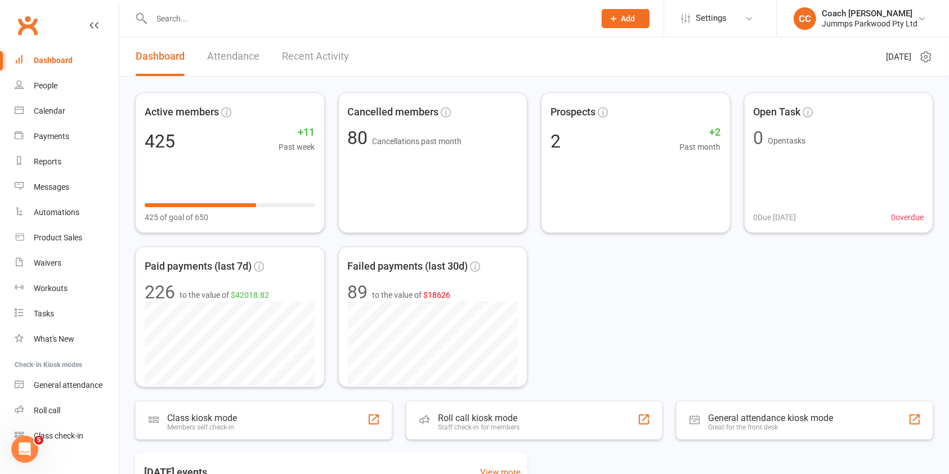
click at [248, 17] on input "text" at bounding box center [367, 19] width 439 height 16
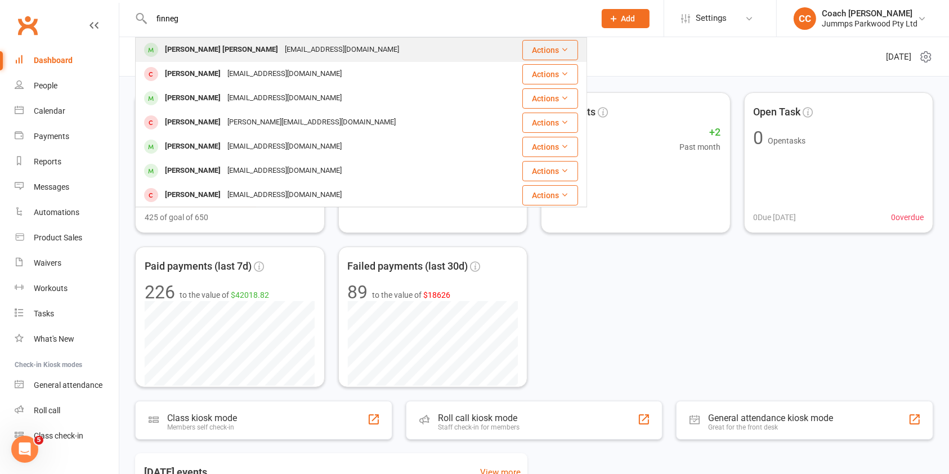
type input "finneg"
click at [197, 48] on div "[PERSON_NAME] [PERSON_NAME]" at bounding box center [222, 50] width 120 height 16
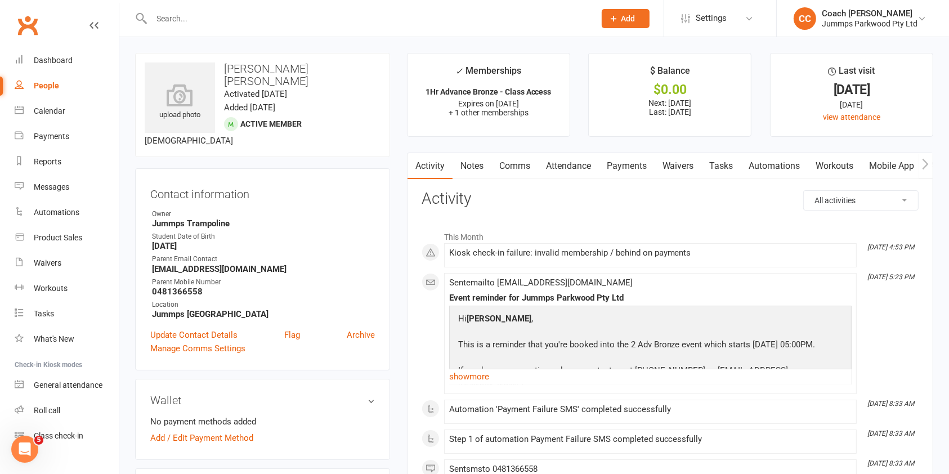
click at [635, 164] on link "Payments" at bounding box center [627, 166] width 56 height 26
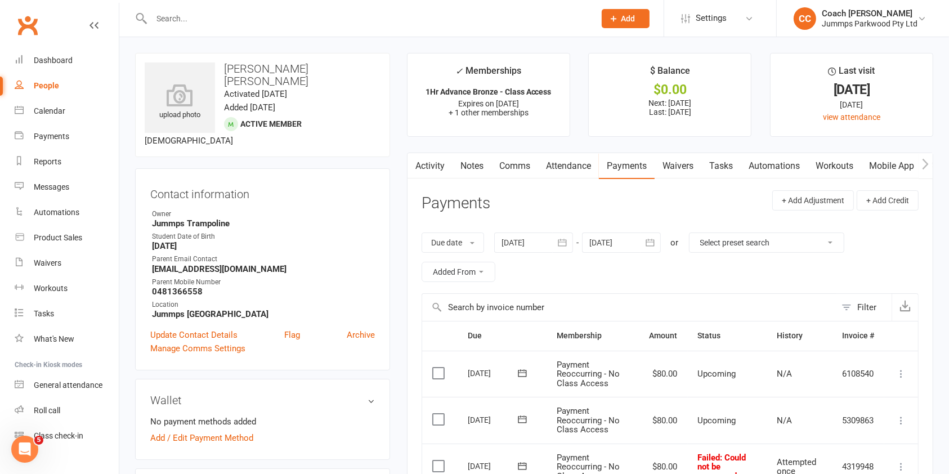
click at [562, 167] on link "Attendance" at bounding box center [568, 166] width 61 height 26
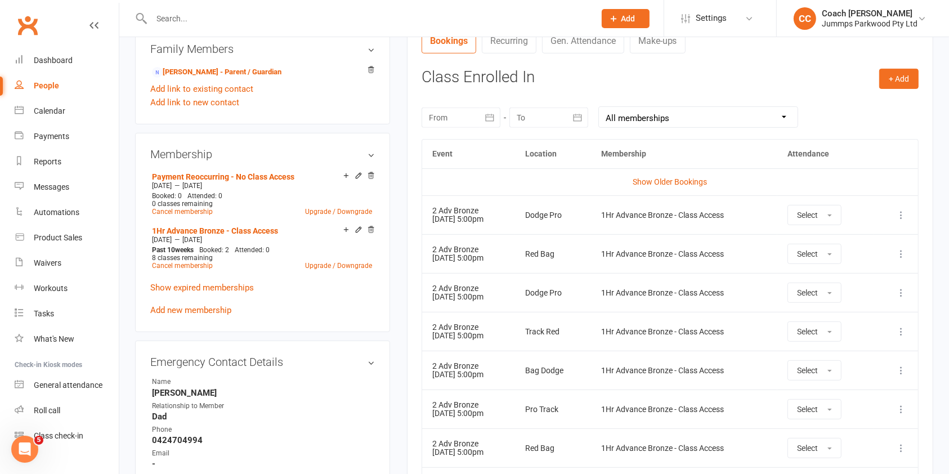
scroll to position [519, 0]
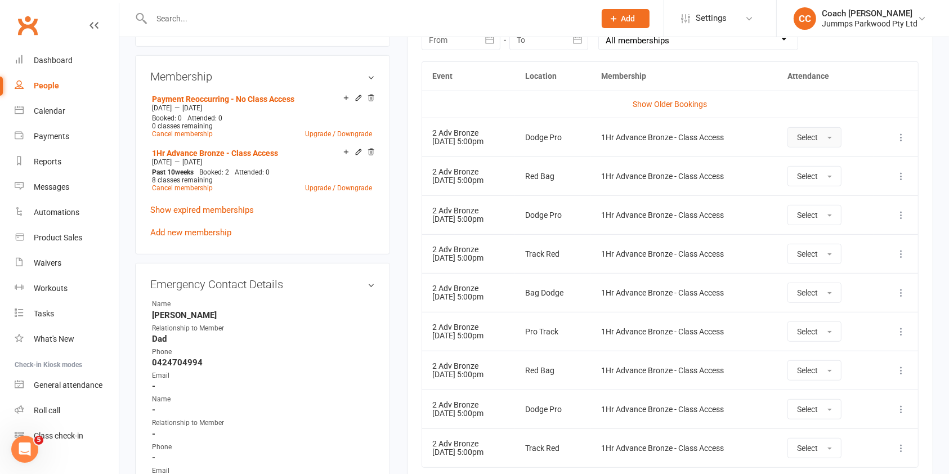
click at [818, 140] on span "Select" at bounding box center [807, 137] width 21 height 9
click at [827, 163] on span "Attended" at bounding box center [814, 163] width 34 height 10
click at [712, 148] on td "1Hr Advance Bronze - Class Access" at bounding box center [677, 137] width 181 height 39
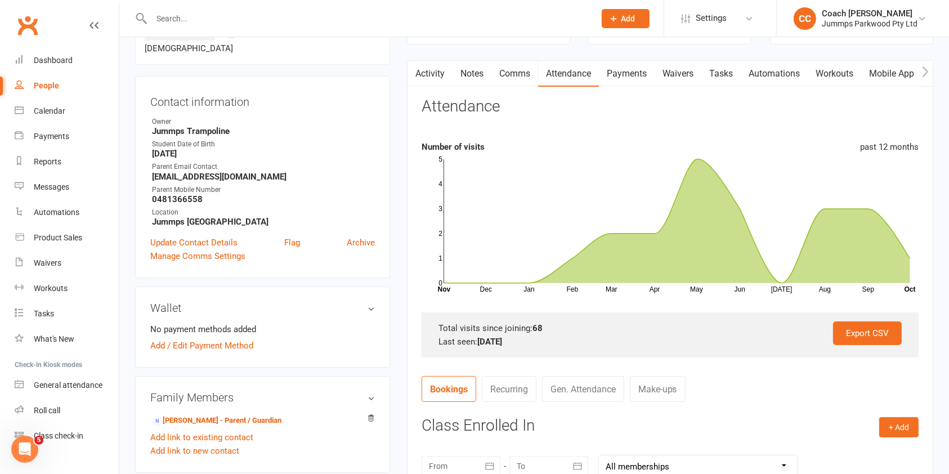
scroll to position [90, 0]
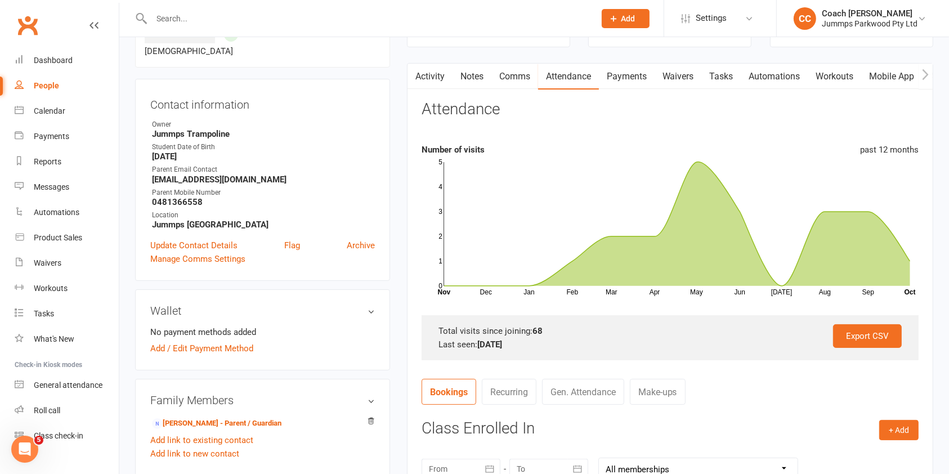
click at [631, 77] on link "Payments" at bounding box center [627, 77] width 56 height 26
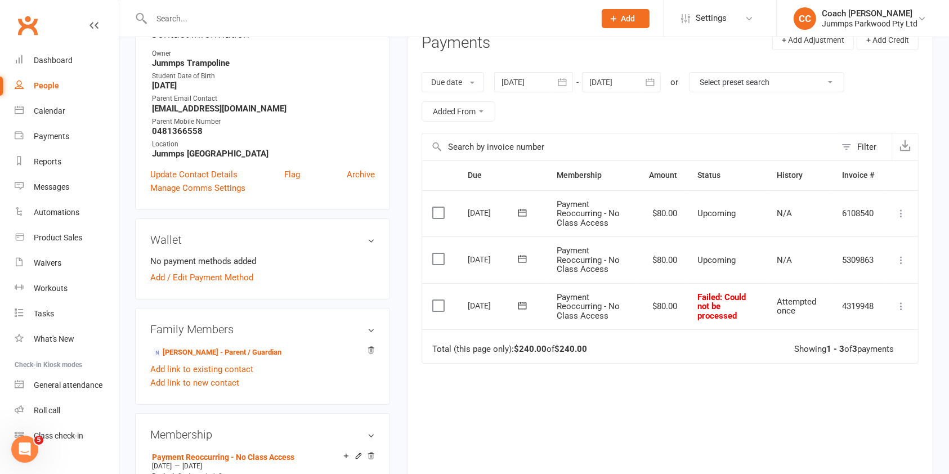
scroll to position [162, 0]
click at [434, 302] on label at bounding box center [439, 304] width 15 height 11
click at [434, 299] on input "checkbox" at bounding box center [435, 299] width 7 height 0
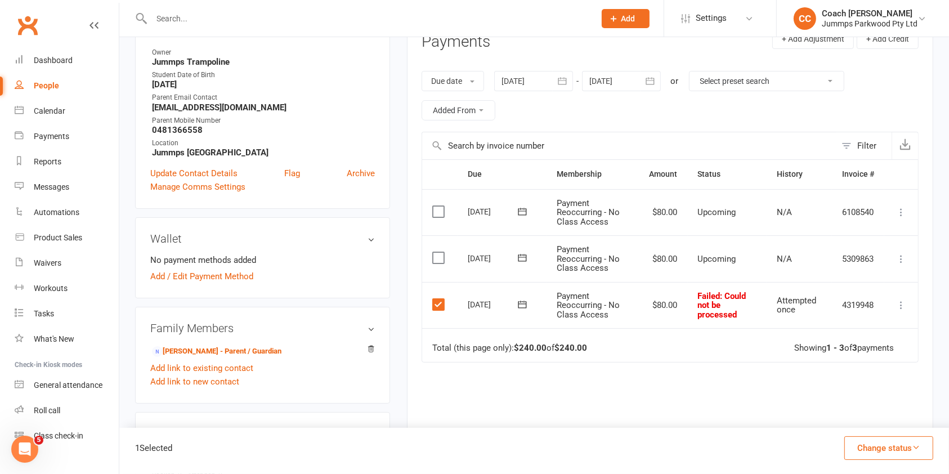
click at [907, 442] on button "Change status" at bounding box center [889, 448] width 89 height 24
click at [881, 368] on link "Paid (POS)" at bounding box center [877, 372] width 111 height 23
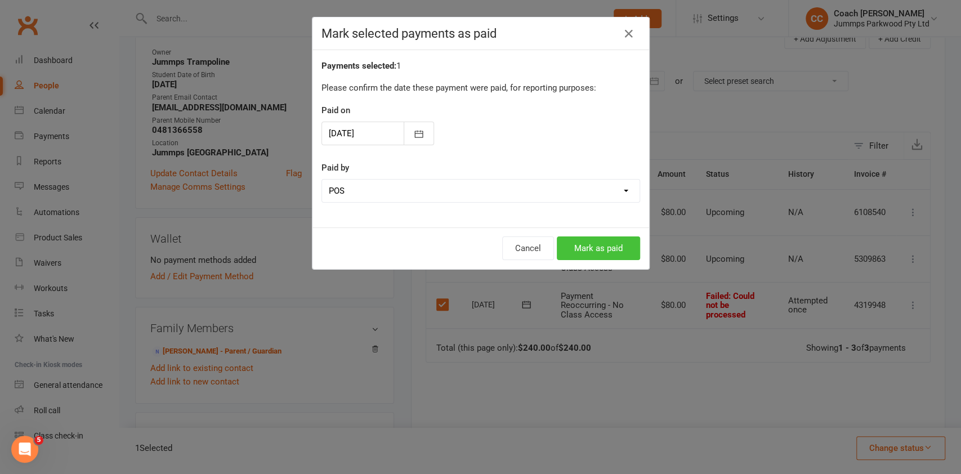
click at [590, 247] on button "Mark as paid" at bounding box center [598, 248] width 83 height 24
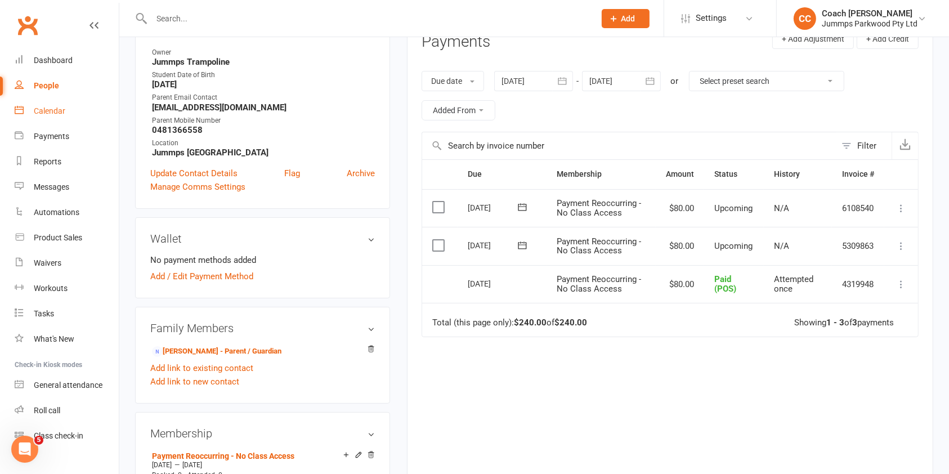
click at [53, 110] on div "Calendar" at bounding box center [50, 110] width 32 height 9
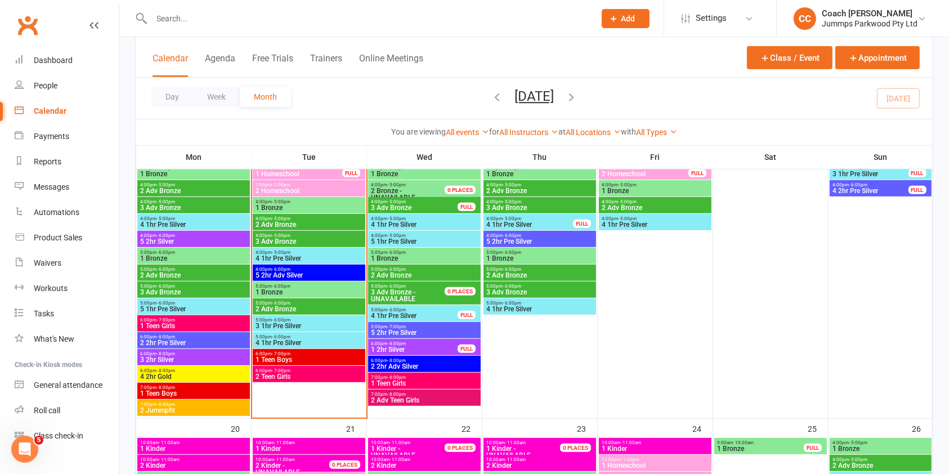
scroll to position [539, 0]
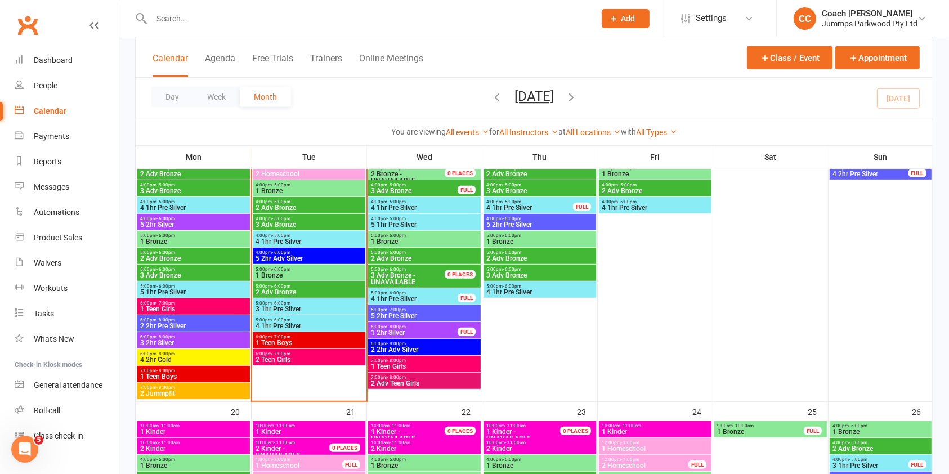
click at [307, 272] on span "1 Bronze" at bounding box center [309, 275] width 108 height 7
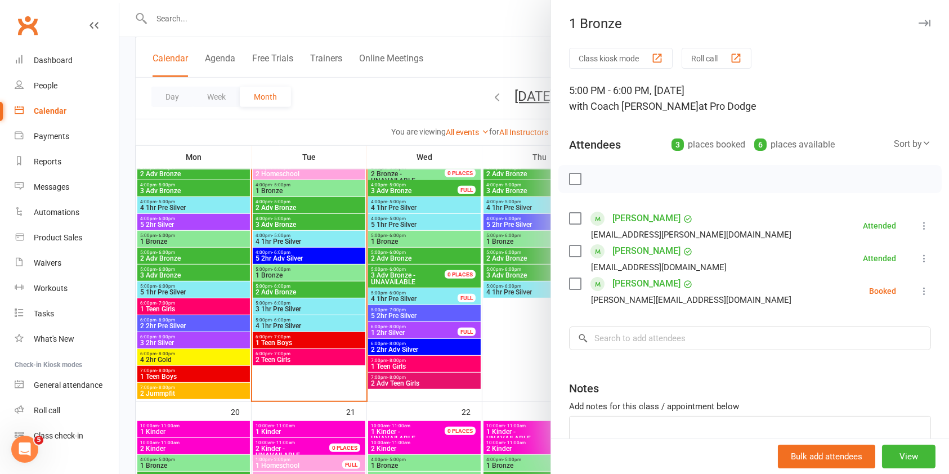
click at [319, 282] on div at bounding box center [534, 237] width 830 height 474
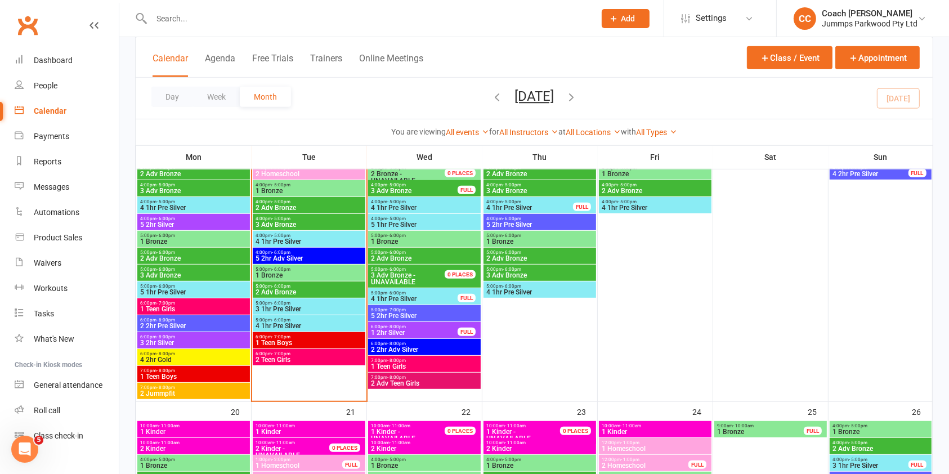
click at [310, 288] on span "5:00pm - 6:00pm" at bounding box center [309, 286] width 108 height 5
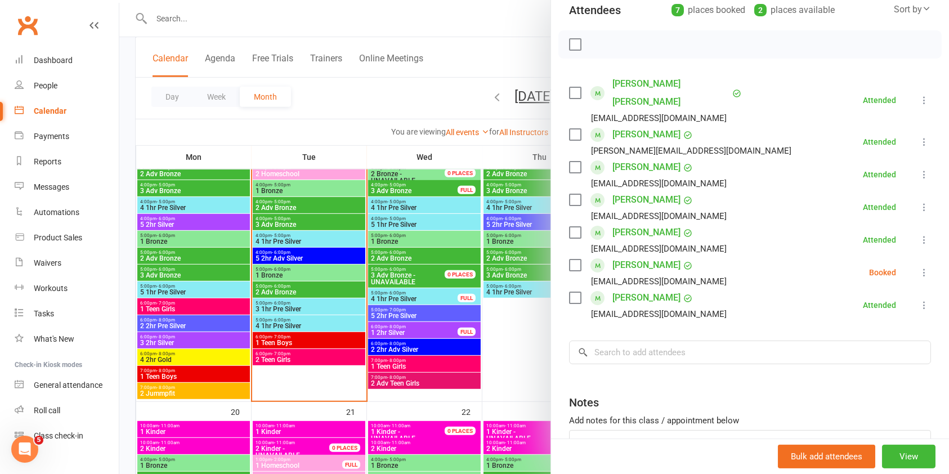
scroll to position [135, 0]
click at [317, 313] on div at bounding box center [534, 237] width 830 height 474
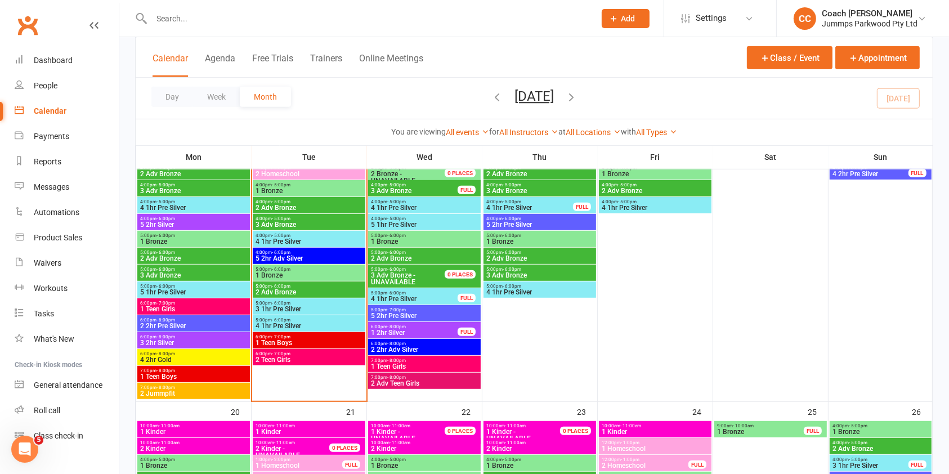
click at [315, 301] on span "5:00pm - 6:00pm" at bounding box center [309, 303] width 108 height 5
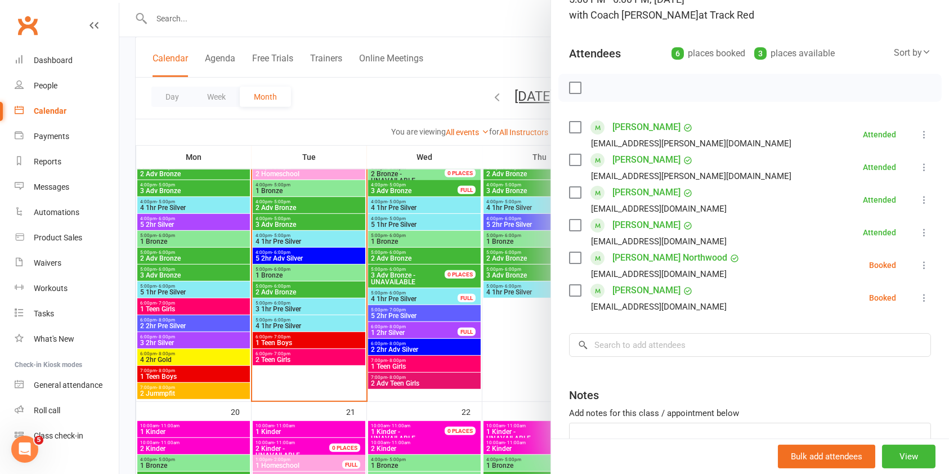
scroll to position [94, 0]
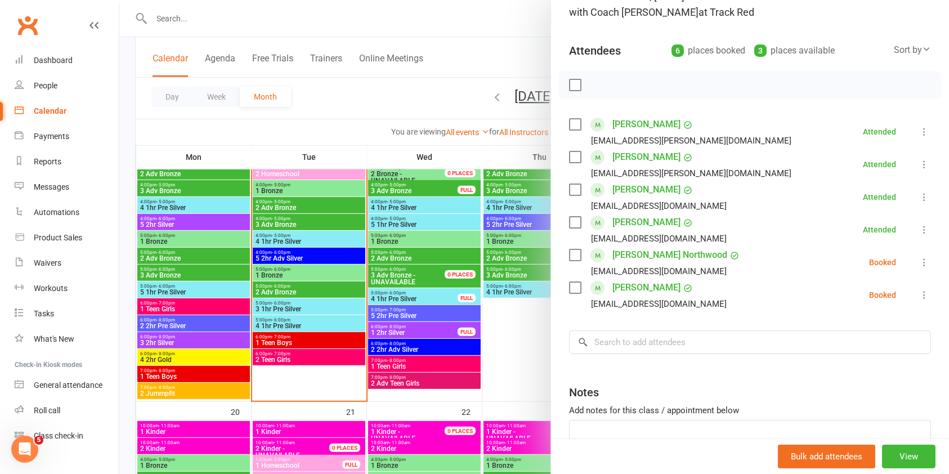
click at [919, 266] on icon at bounding box center [924, 262] width 11 height 11
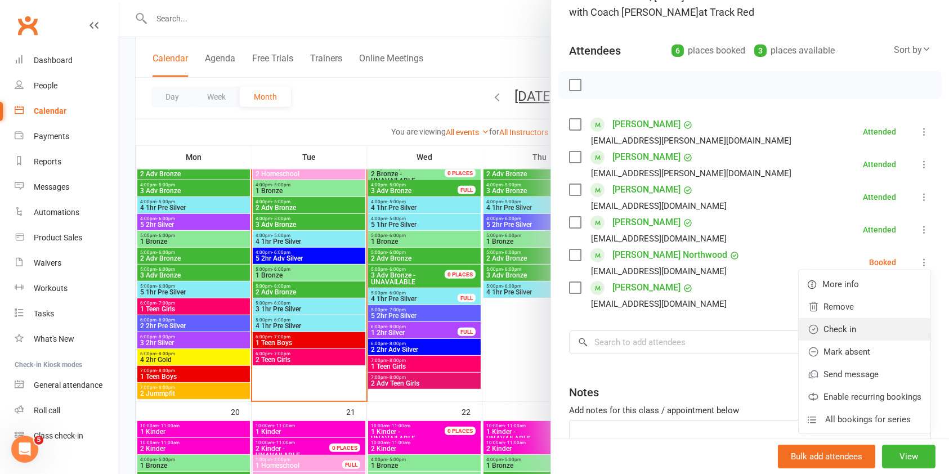
click at [833, 328] on link "Check in" at bounding box center [865, 329] width 132 height 23
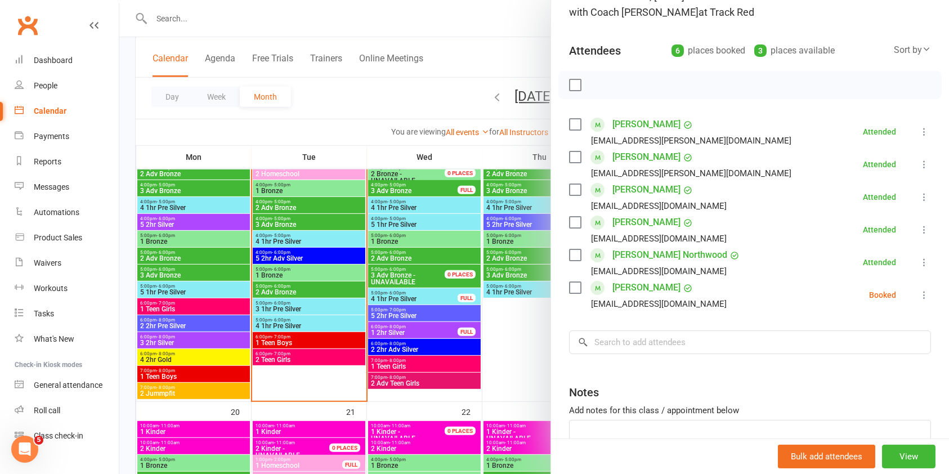
click at [919, 300] on icon at bounding box center [924, 294] width 11 height 11
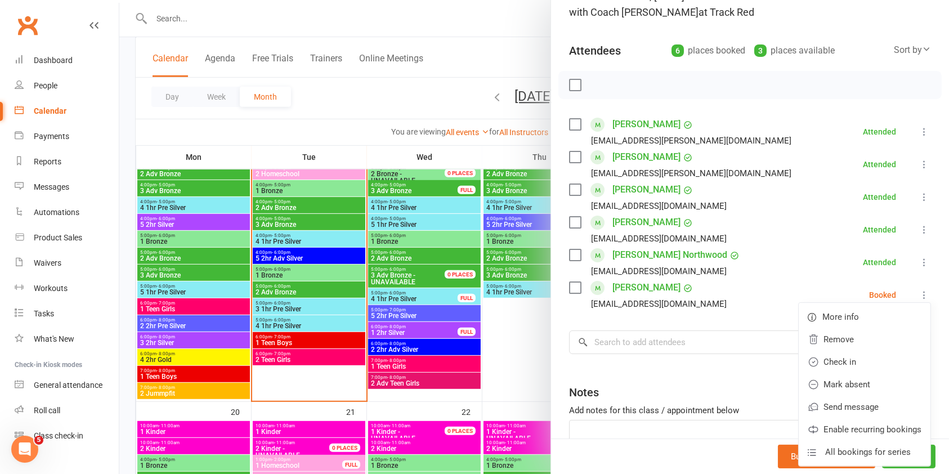
click at [919, 300] on icon at bounding box center [924, 294] width 11 height 11
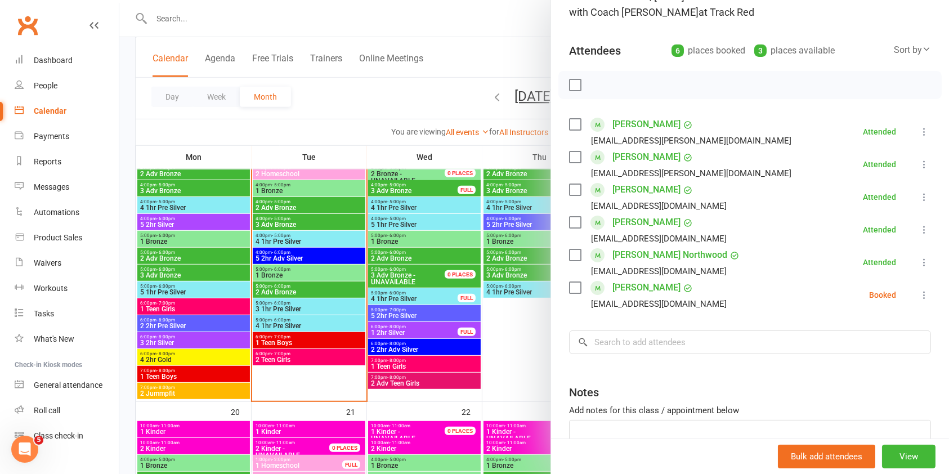
click at [919, 297] on icon at bounding box center [924, 294] width 11 height 11
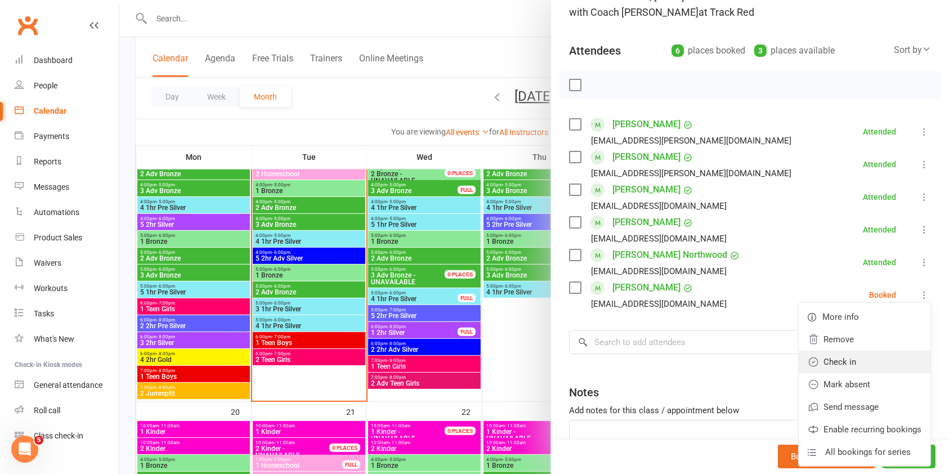
click at [832, 363] on link "Check in" at bounding box center [865, 362] width 132 height 23
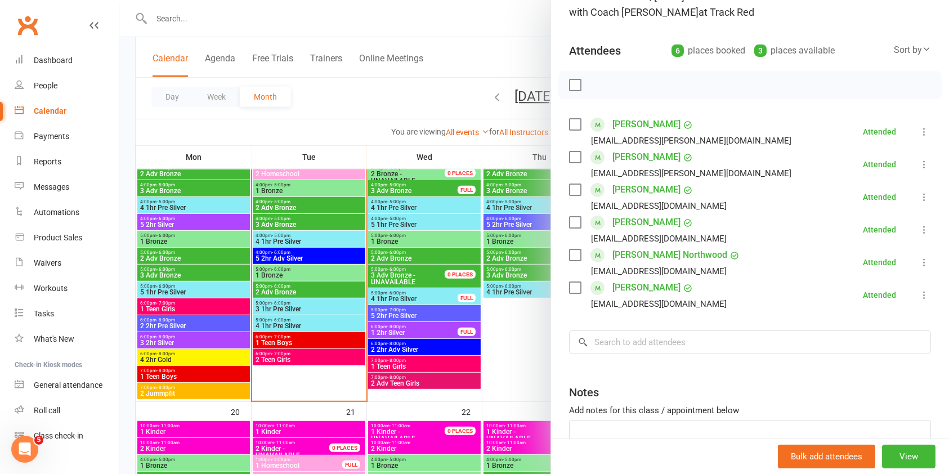
click at [309, 327] on div at bounding box center [534, 237] width 830 height 474
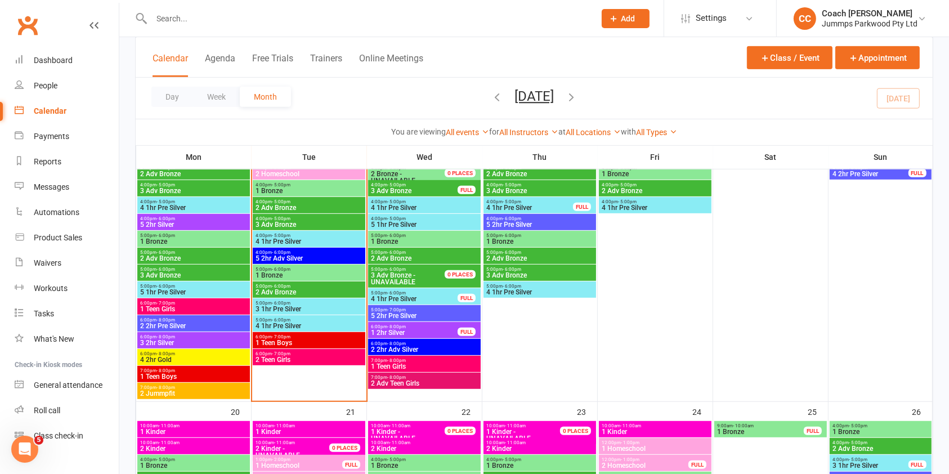
click at [326, 323] on span "4 1hr Pre Silver" at bounding box center [309, 326] width 108 height 7
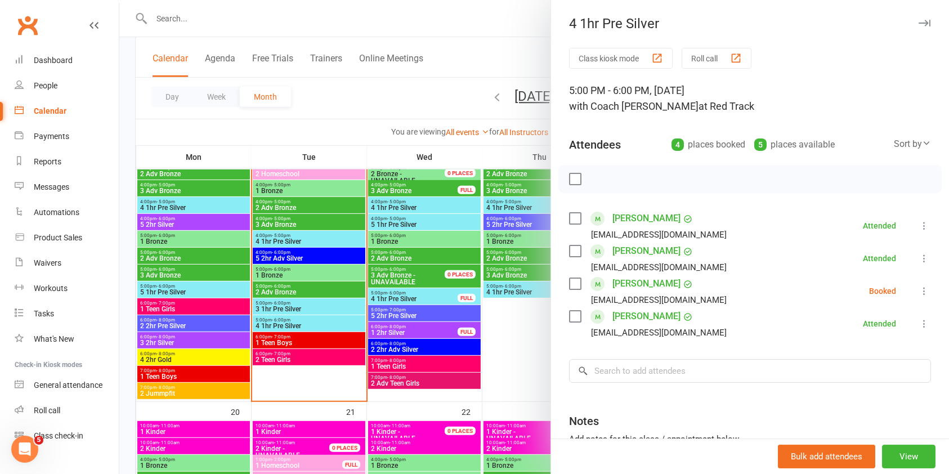
click at [269, 28] on div at bounding box center [534, 237] width 830 height 474
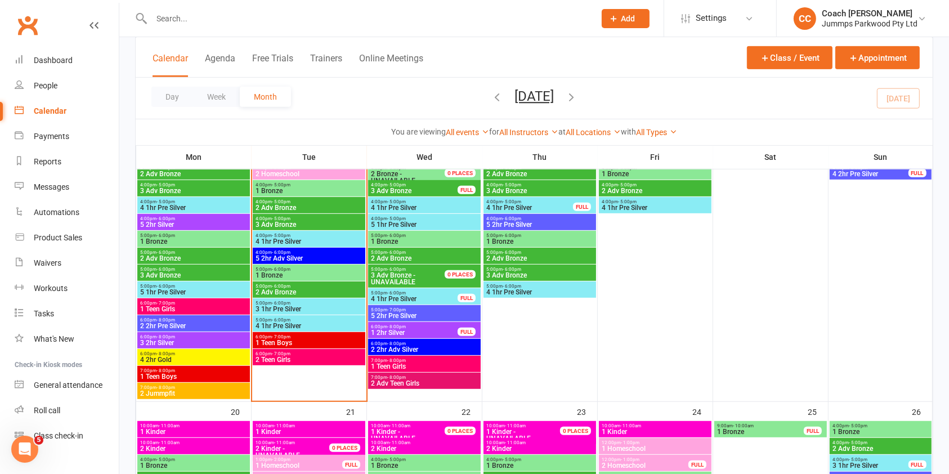
click at [216, 22] on input "text" at bounding box center [367, 19] width 439 height 16
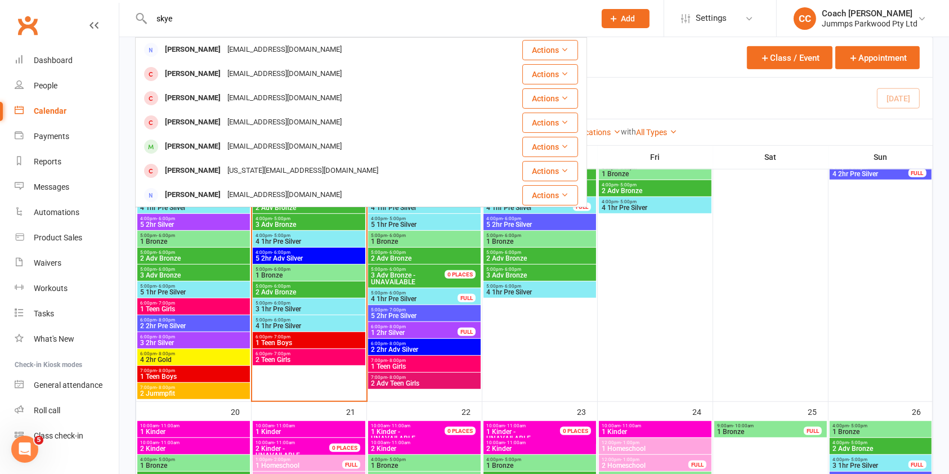
type input "skye"
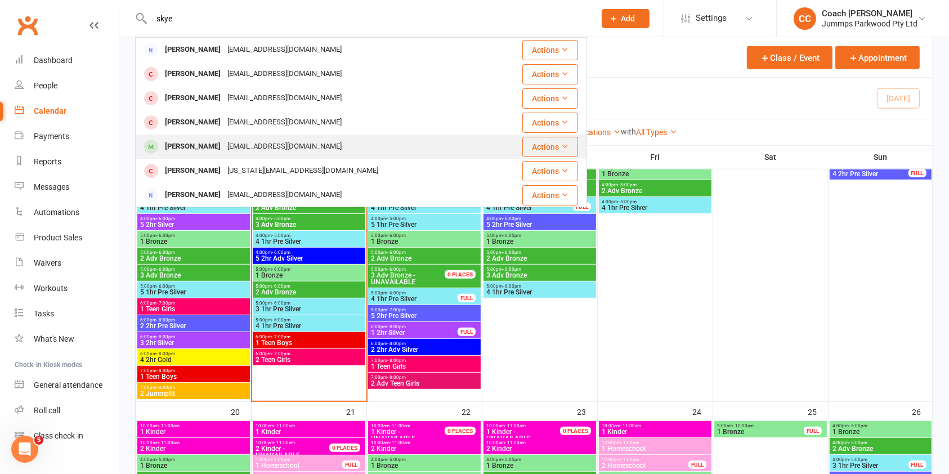
click at [206, 144] on div "[PERSON_NAME]" at bounding box center [193, 147] width 63 height 16
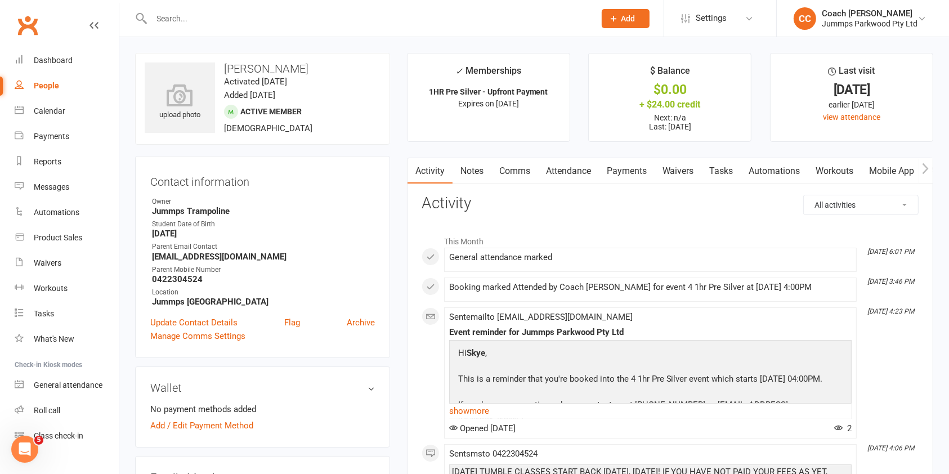
click at [579, 170] on link "Attendance" at bounding box center [568, 171] width 61 height 26
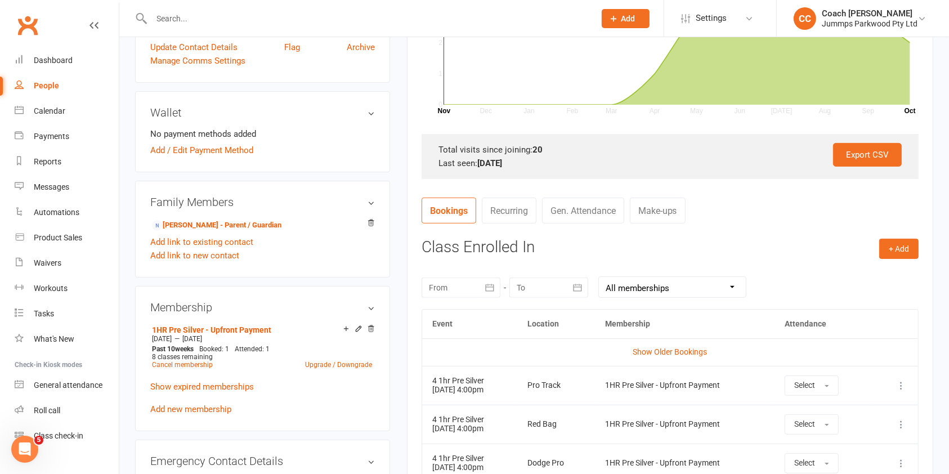
scroll to position [302, 0]
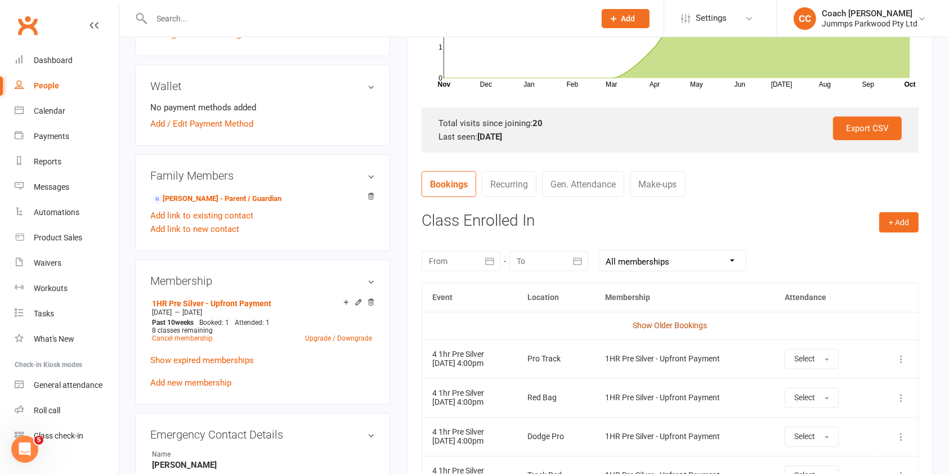
click at [682, 325] on link "Show Older Bookings" at bounding box center [670, 325] width 74 height 9
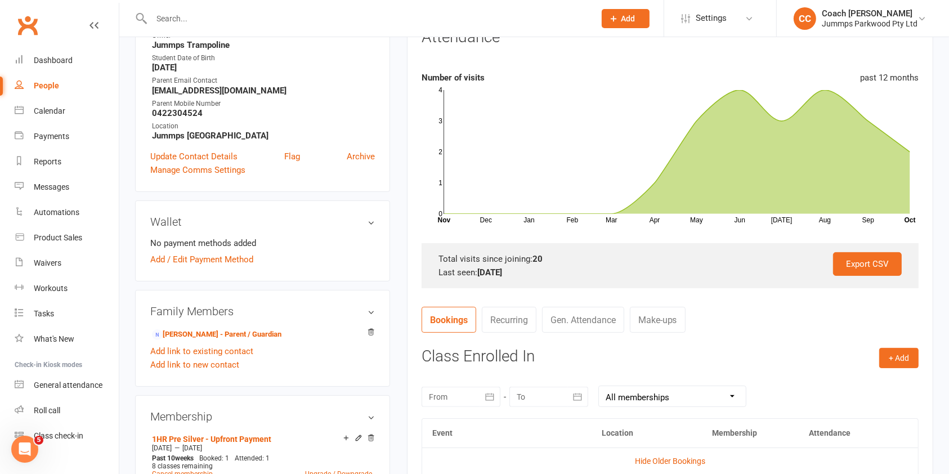
scroll to position [0, 0]
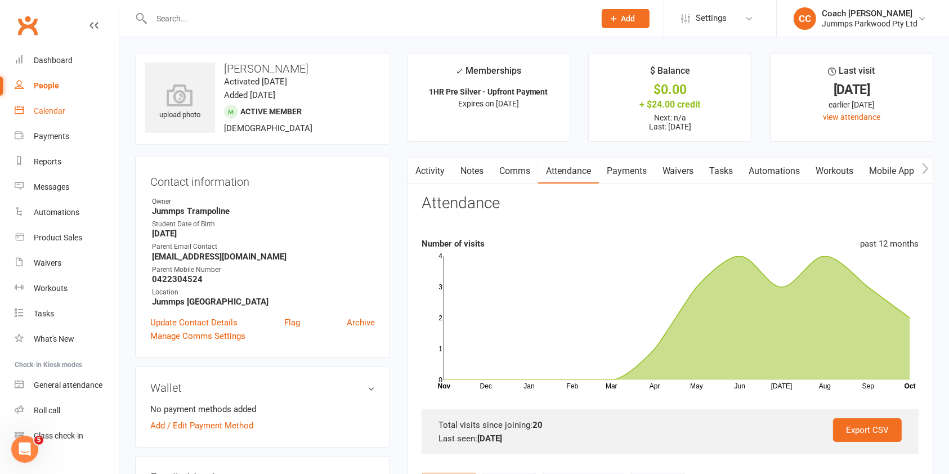
click at [63, 114] on div "Calendar" at bounding box center [50, 110] width 32 height 9
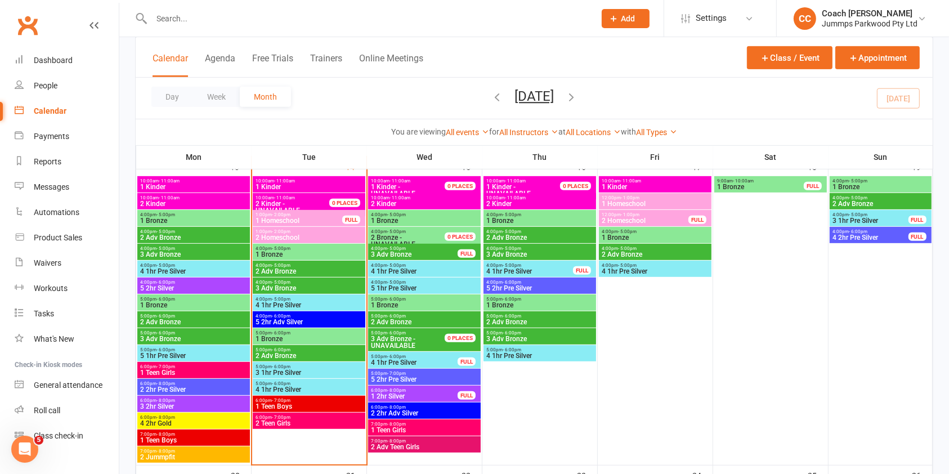
scroll to position [479, 0]
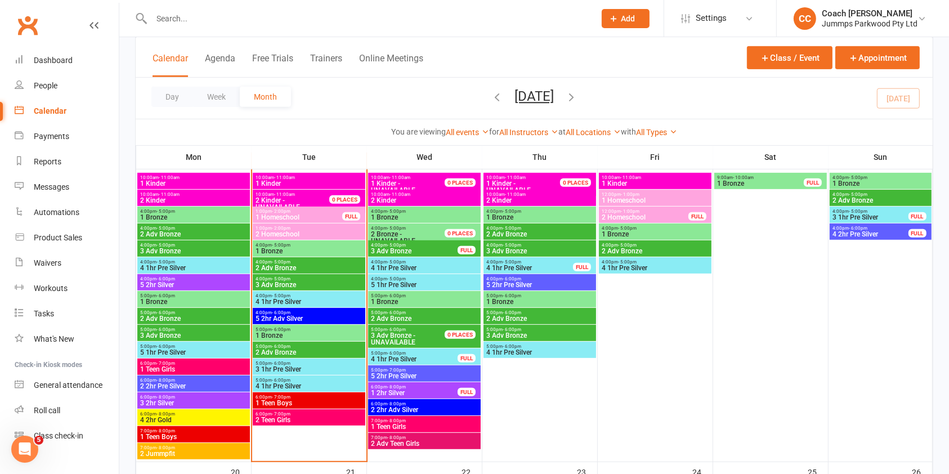
click at [337, 252] on span "1 Bronze" at bounding box center [309, 251] width 108 height 7
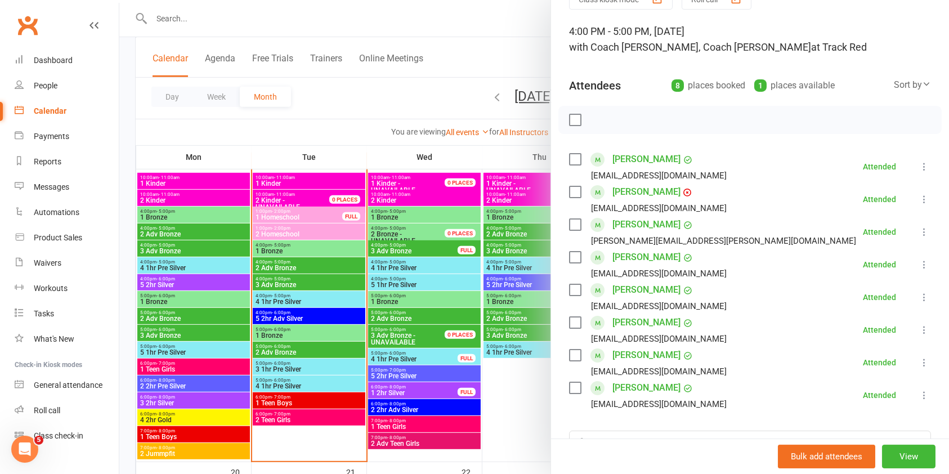
scroll to position [132, 0]
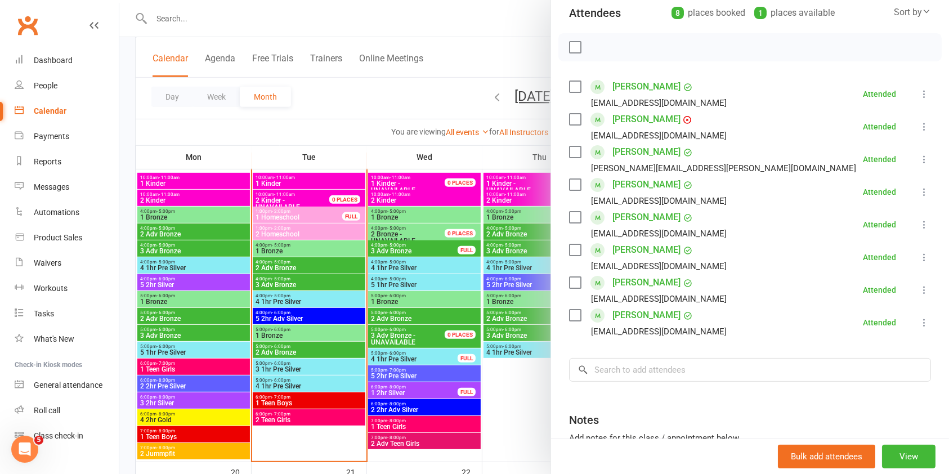
click at [331, 257] on div at bounding box center [534, 237] width 830 height 474
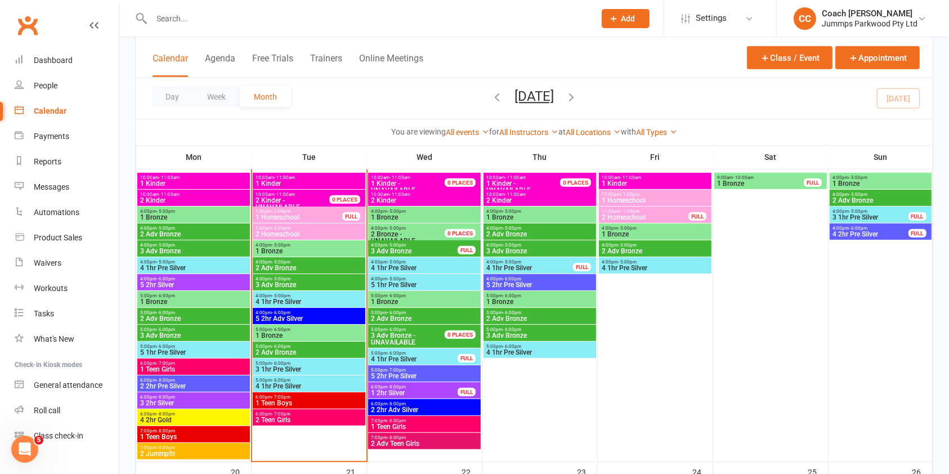
click at [318, 267] on span "2 Adv Bronze" at bounding box center [309, 268] width 108 height 7
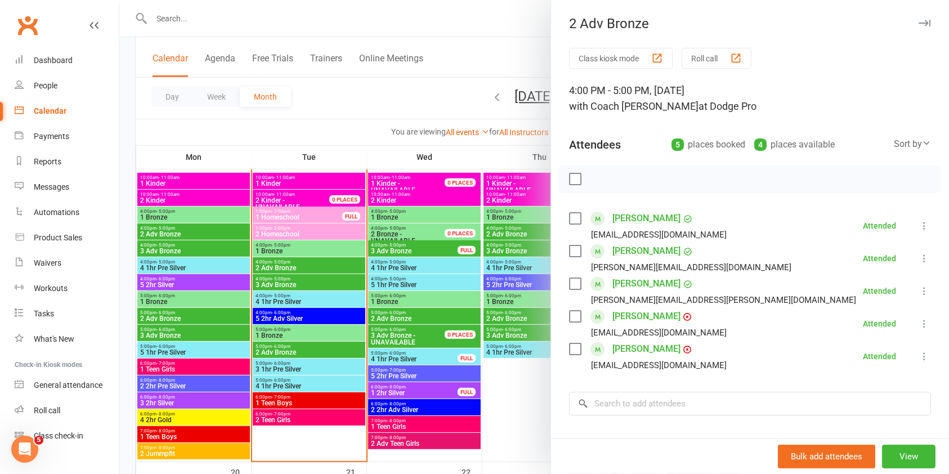
click at [342, 287] on div at bounding box center [534, 237] width 830 height 474
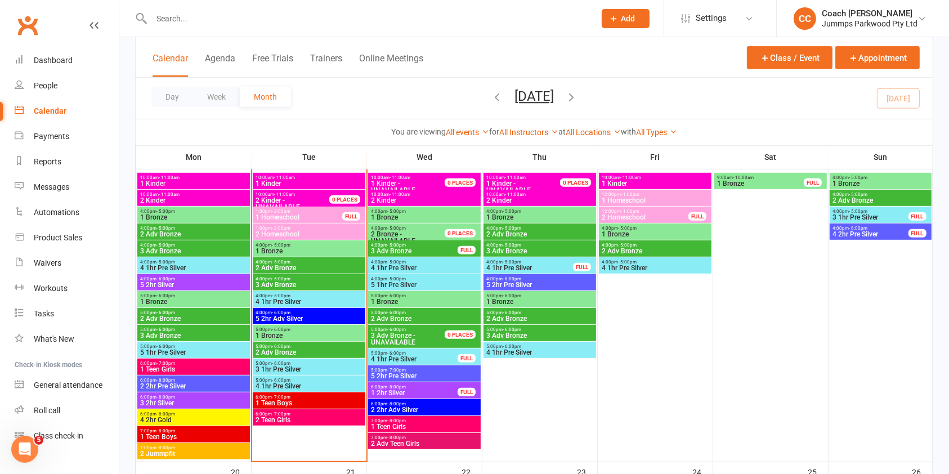
click at [342, 282] on span "3 Adv Bronze" at bounding box center [309, 285] width 108 height 7
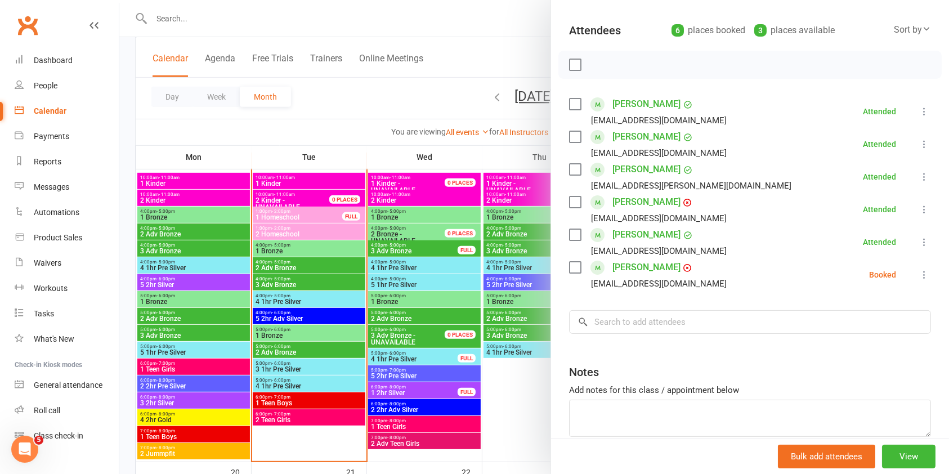
scroll to position [115, 0]
click at [919, 276] on icon at bounding box center [924, 273] width 11 height 11
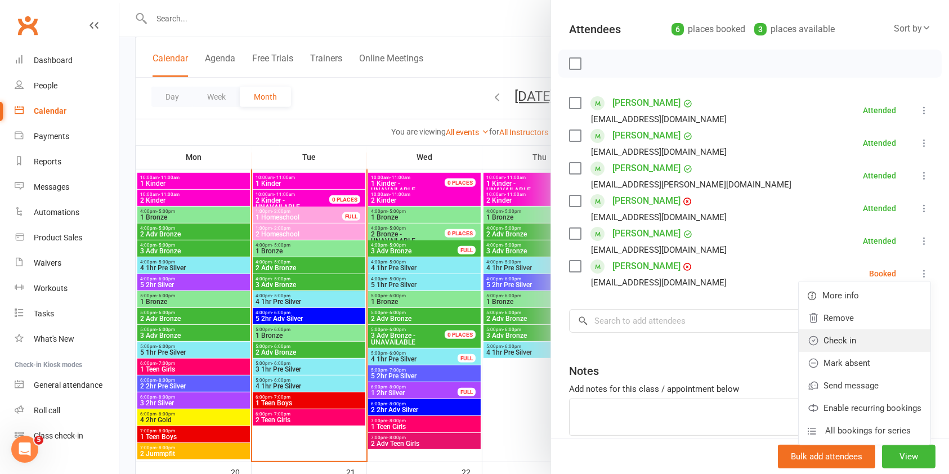
click at [820, 339] on link "Check in" at bounding box center [865, 340] width 132 height 23
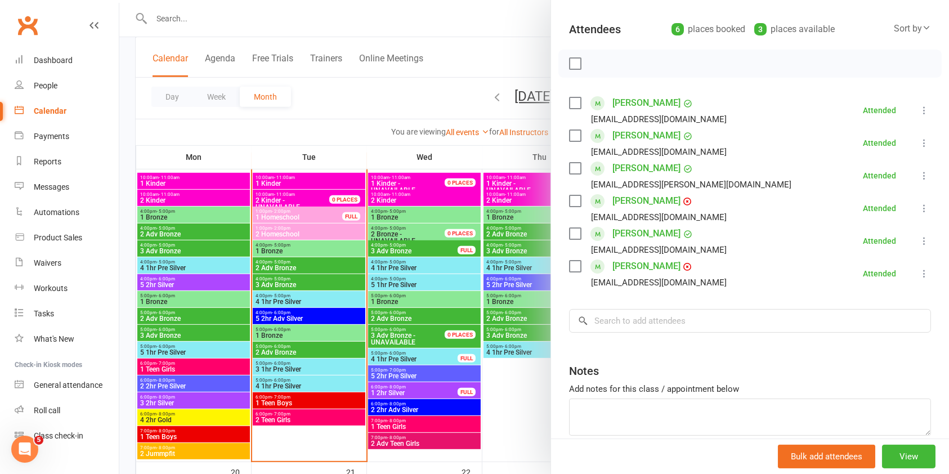
click at [328, 303] on div at bounding box center [534, 237] width 830 height 474
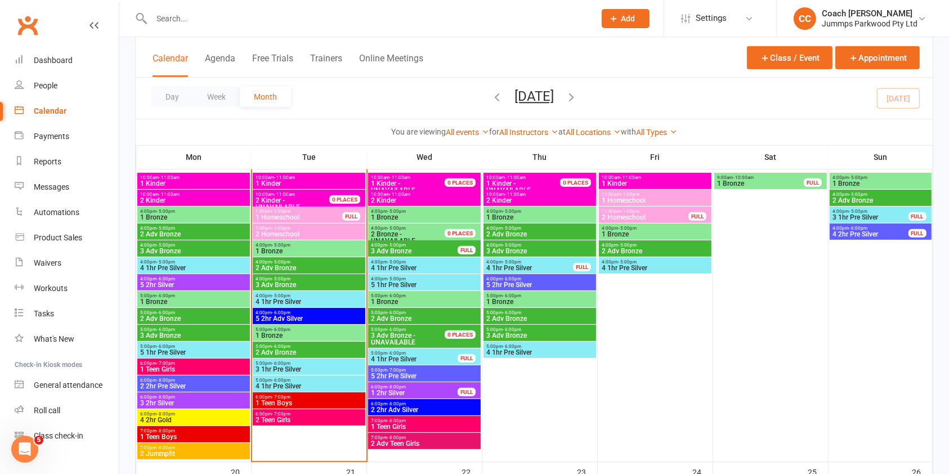
click at [332, 303] on span "4 1hr Pre Silver" at bounding box center [309, 301] width 108 height 7
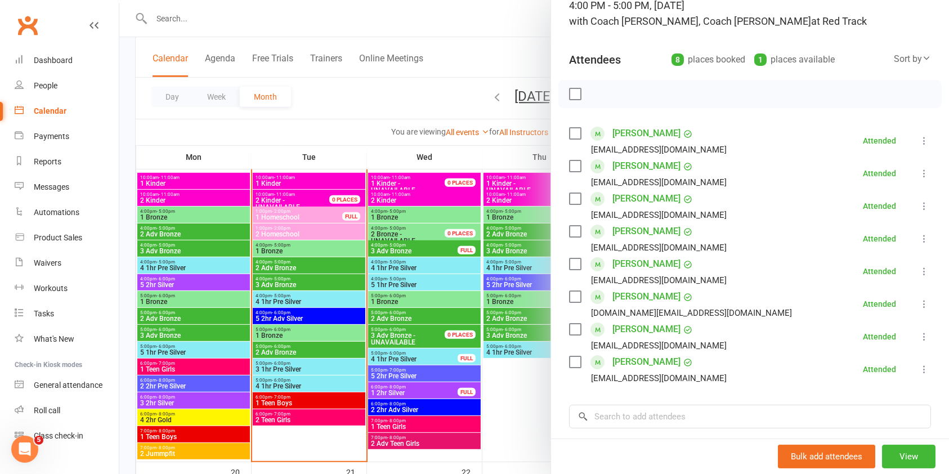
scroll to position [157, 0]
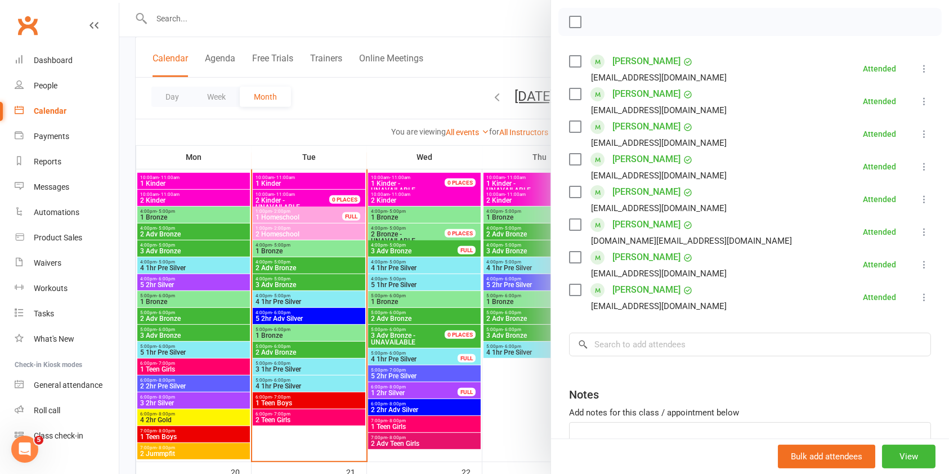
click at [334, 315] on div at bounding box center [534, 237] width 830 height 474
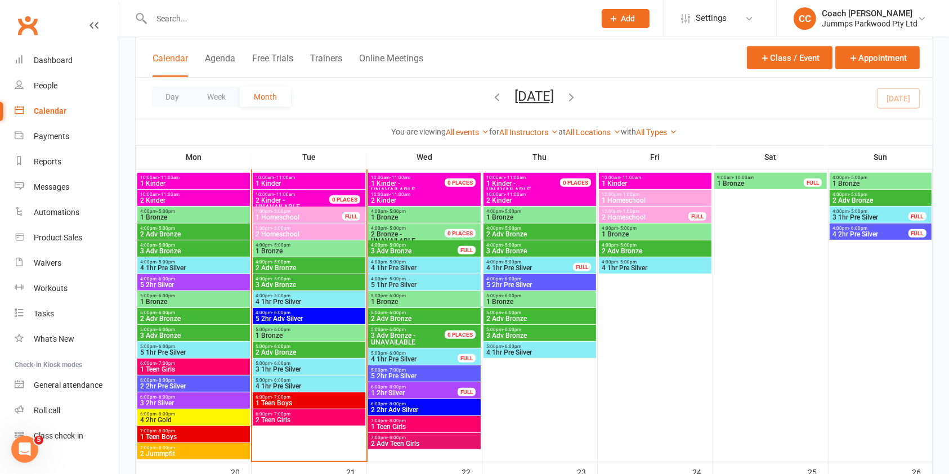
click at [341, 320] on span "5 2hr Adv Silver" at bounding box center [309, 318] width 108 height 7
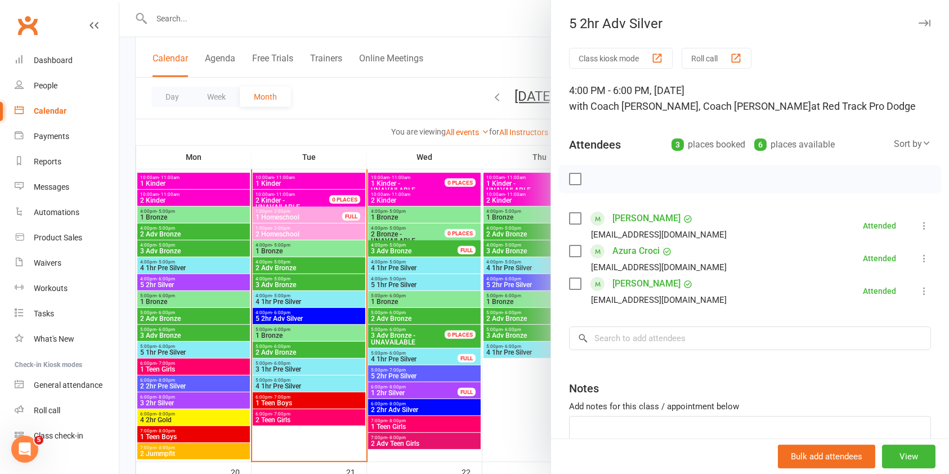
click at [336, 336] on div at bounding box center [534, 237] width 830 height 474
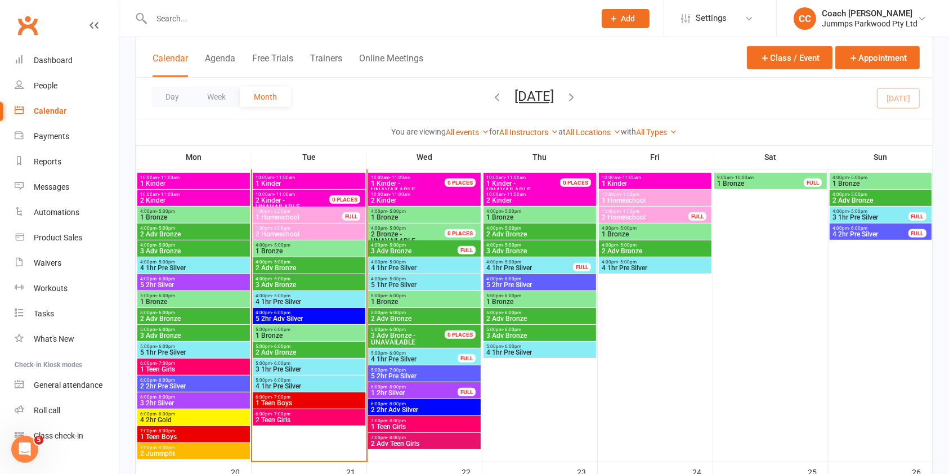
click at [335, 336] on span "1 Bronze" at bounding box center [309, 335] width 108 height 7
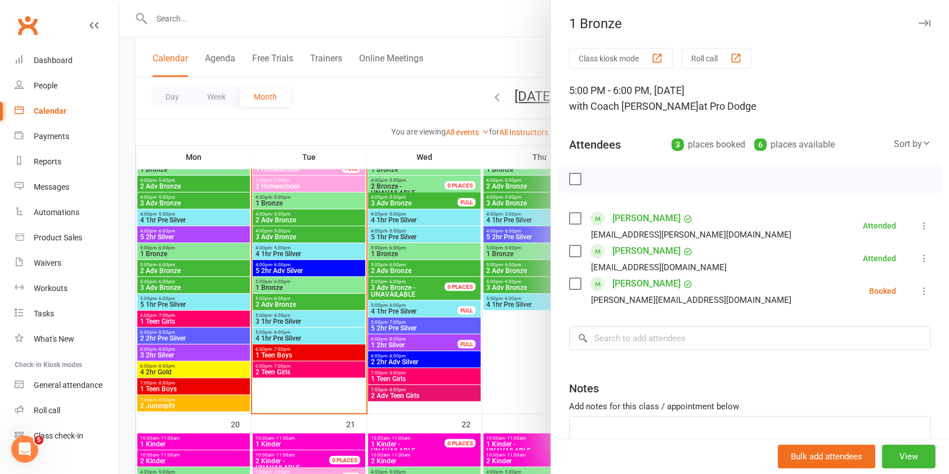
scroll to position [527, 0]
click at [345, 303] on div at bounding box center [534, 237] width 830 height 474
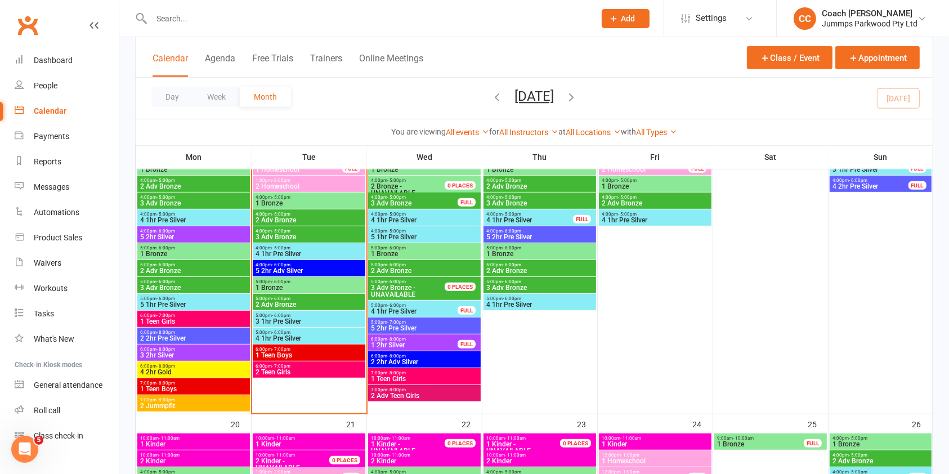
click at [347, 305] on span "2 Adv Bronze" at bounding box center [309, 304] width 108 height 7
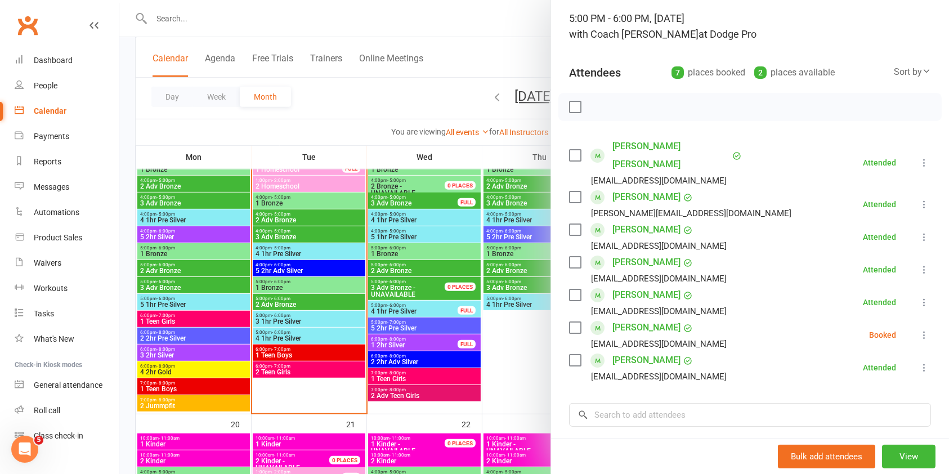
scroll to position [105, 0]
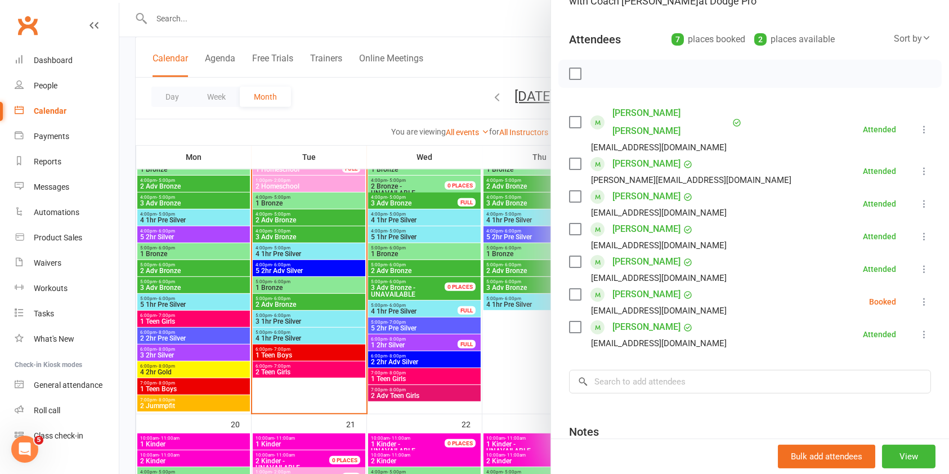
click at [324, 317] on div at bounding box center [534, 237] width 830 height 474
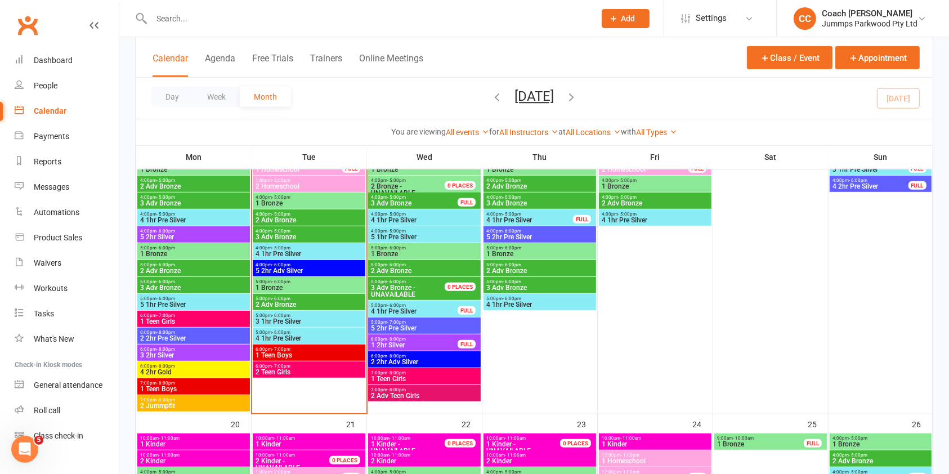
click at [327, 318] on span "3 1hr Pre Silver" at bounding box center [309, 321] width 108 height 7
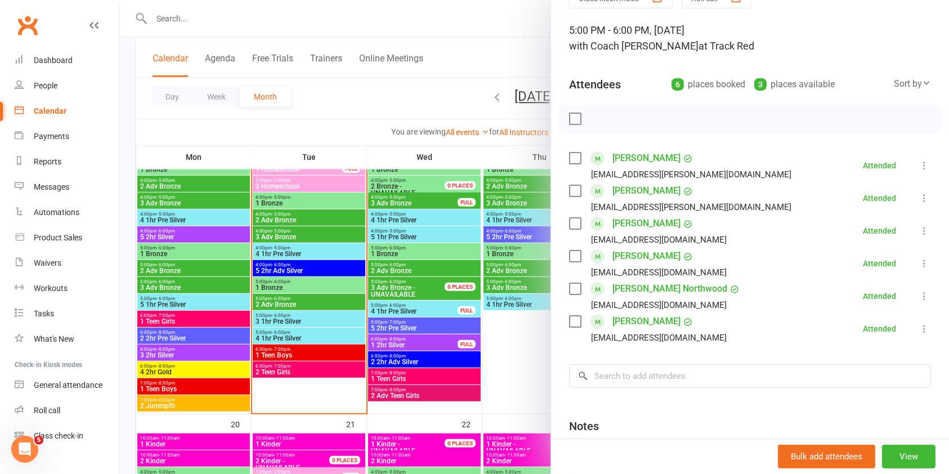
scroll to position [99, 0]
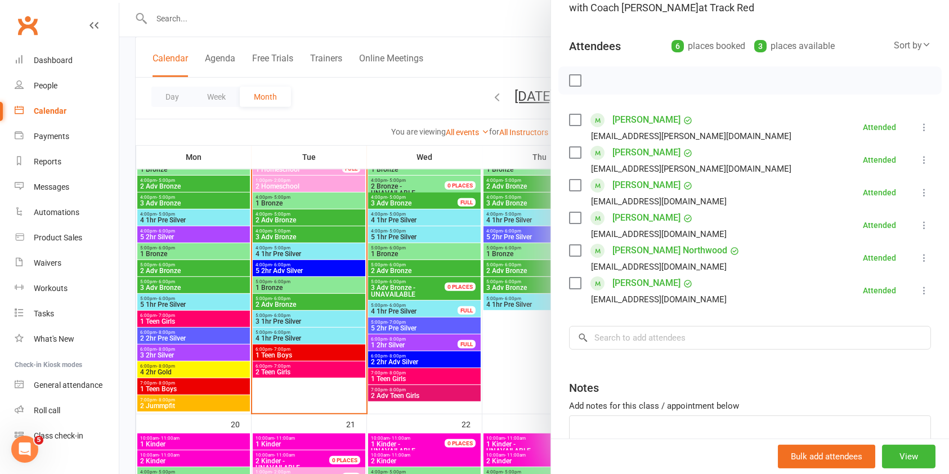
click at [331, 342] on div at bounding box center [534, 237] width 830 height 474
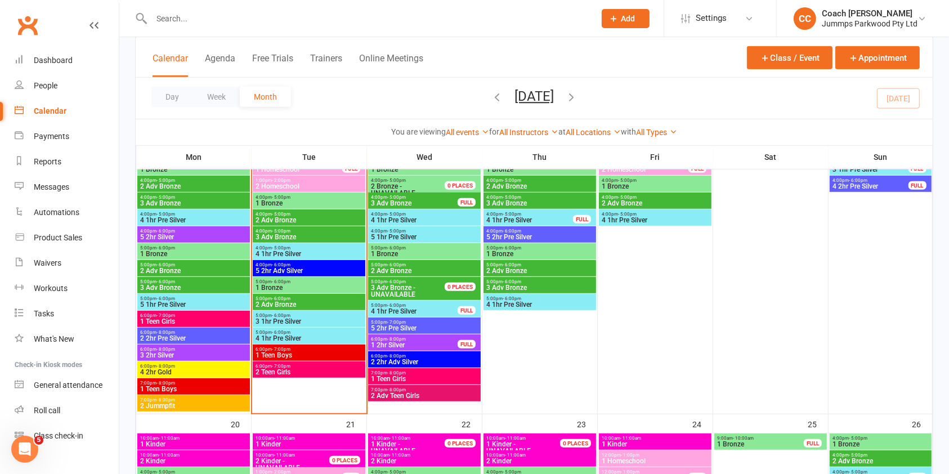
click at [323, 340] on span "4 1hr Pre Silver" at bounding box center [309, 338] width 108 height 7
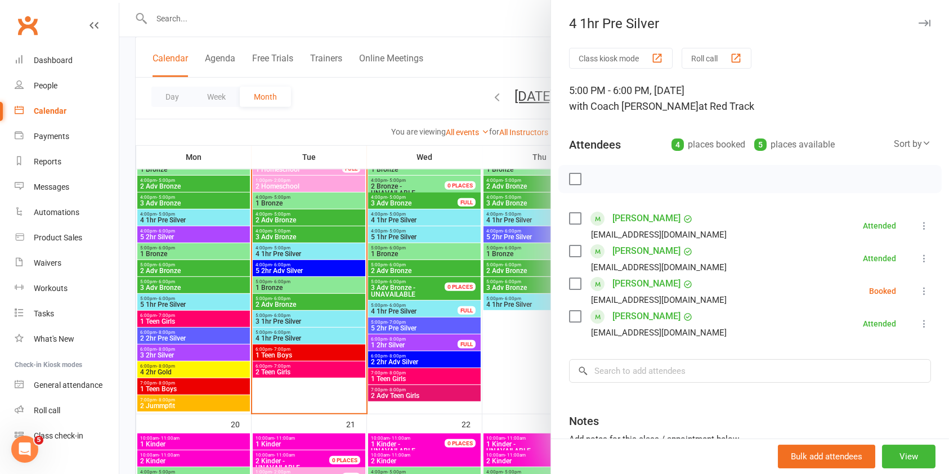
click at [310, 351] on div at bounding box center [534, 237] width 830 height 474
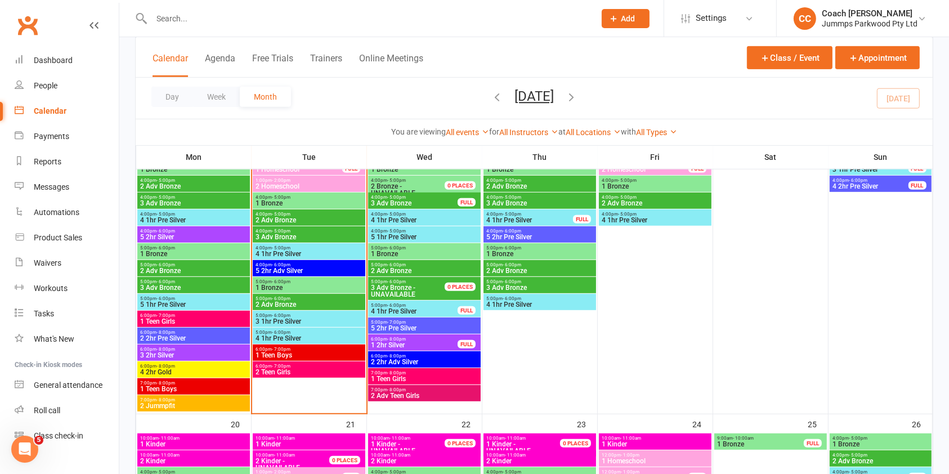
click at [332, 337] on span "4 1hr Pre Silver" at bounding box center [309, 338] width 108 height 7
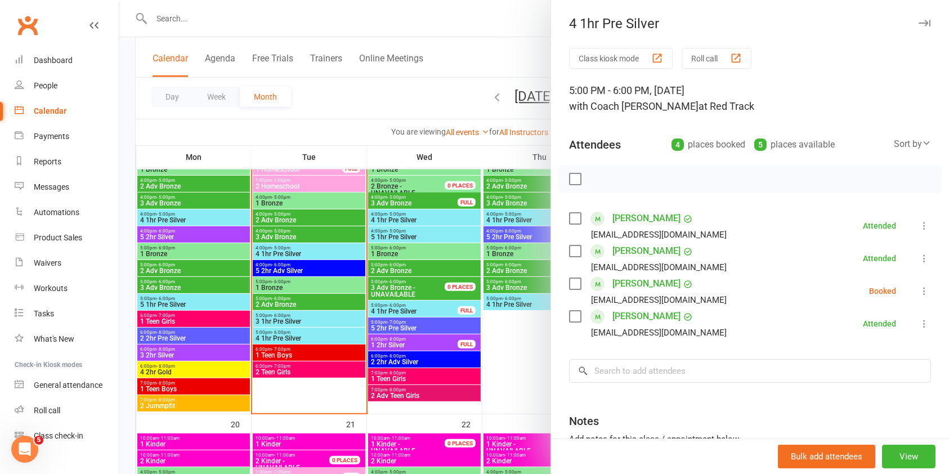
click at [329, 353] on div at bounding box center [534, 237] width 830 height 474
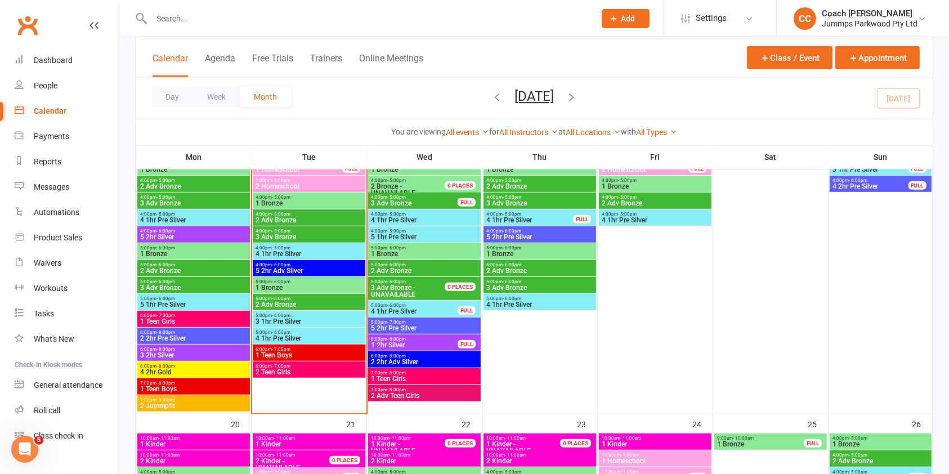
click at [330, 358] on span "1 Teen Boys" at bounding box center [309, 355] width 108 height 7
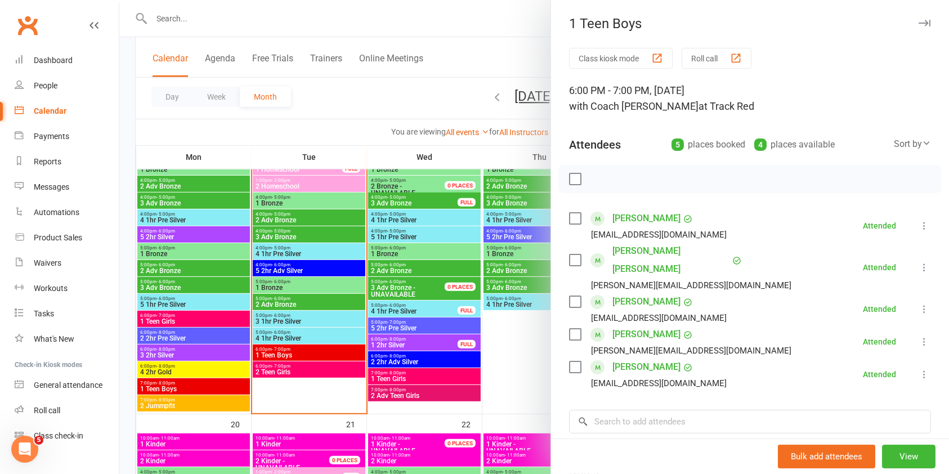
click at [322, 370] on div at bounding box center [534, 237] width 830 height 474
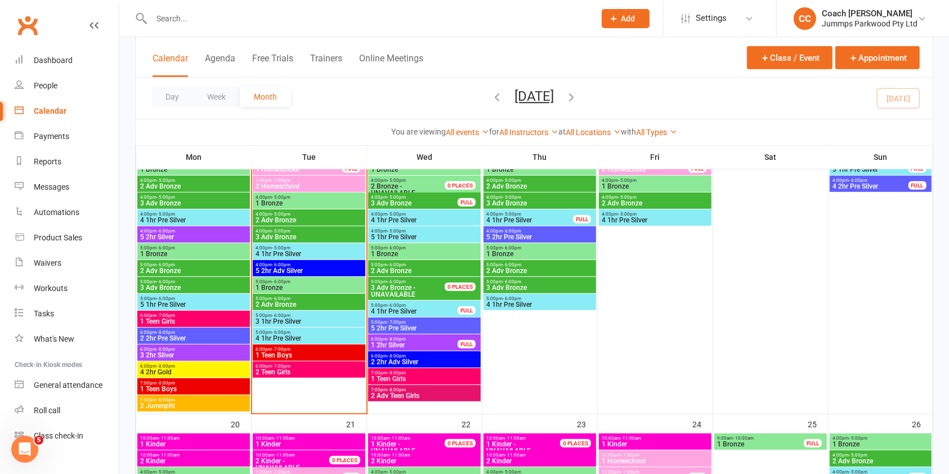
click at [319, 377] on div "6:00pm - 7:00pm 2 Teen Girls" at bounding box center [309, 369] width 113 height 16
